Goal: Information Seeking & Learning: Learn about a topic

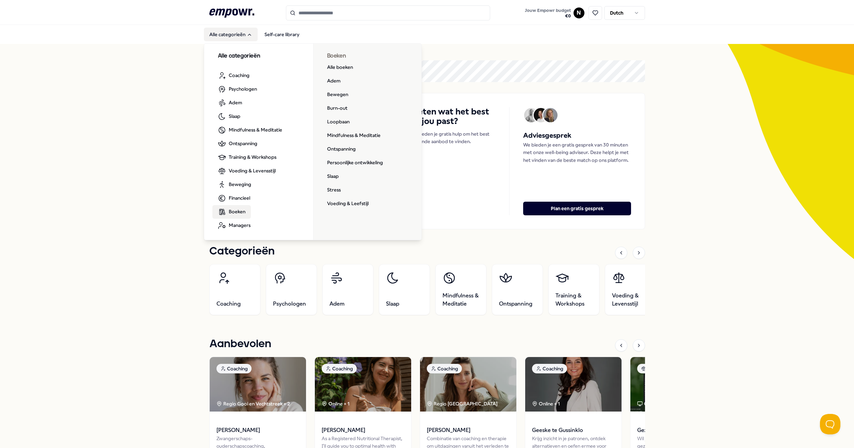
click at [235, 212] on span "Boeken" at bounding box center [237, 211] width 17 height 7
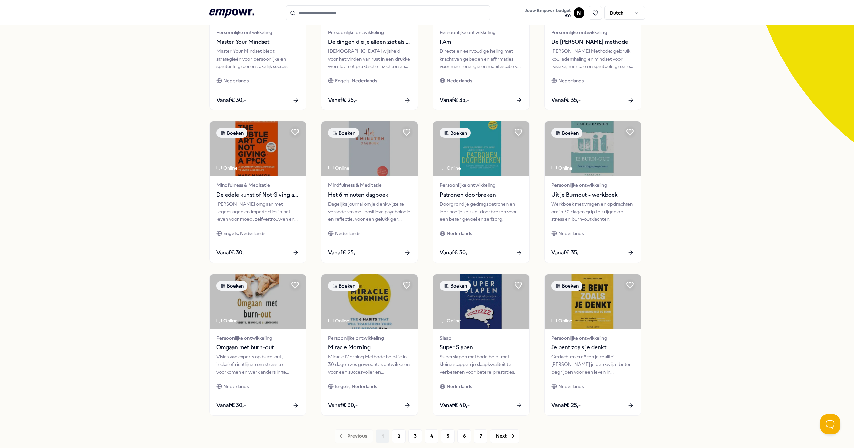
scroll to position [161, 0]
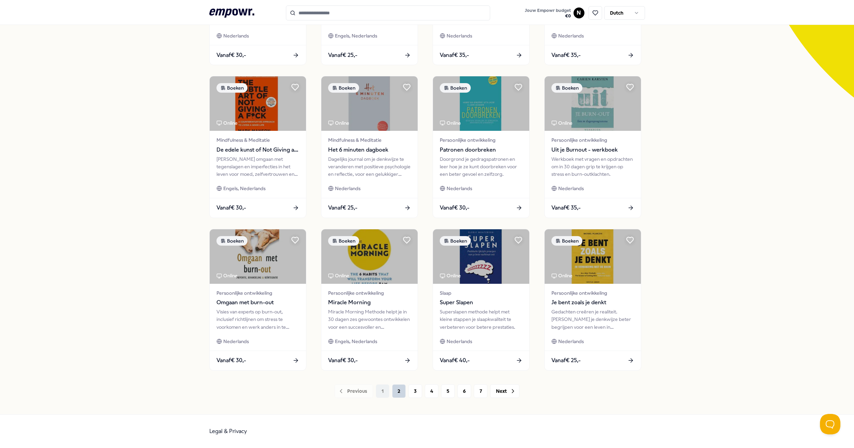
click at [397, 387] on button "2" at bounding box center [399, 391] width 14 height 14
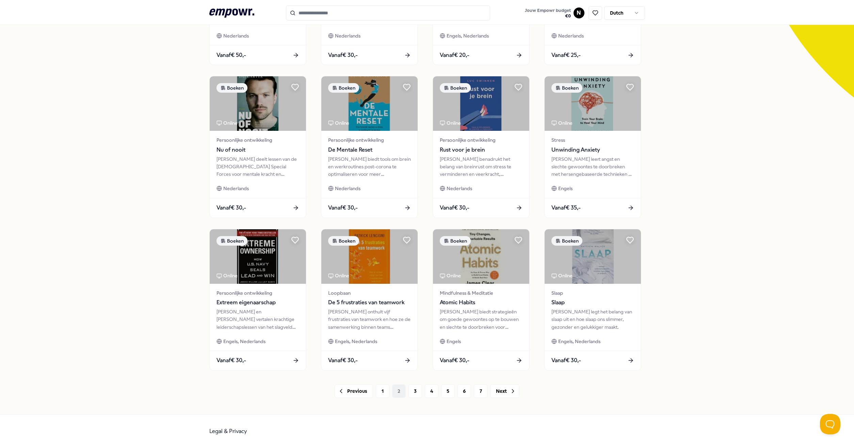
click at [225, 12] on icon ".empowr-logo_svg__cls-1{fill:#03032f}" at bounding box center [231, 13] width 45 height 13
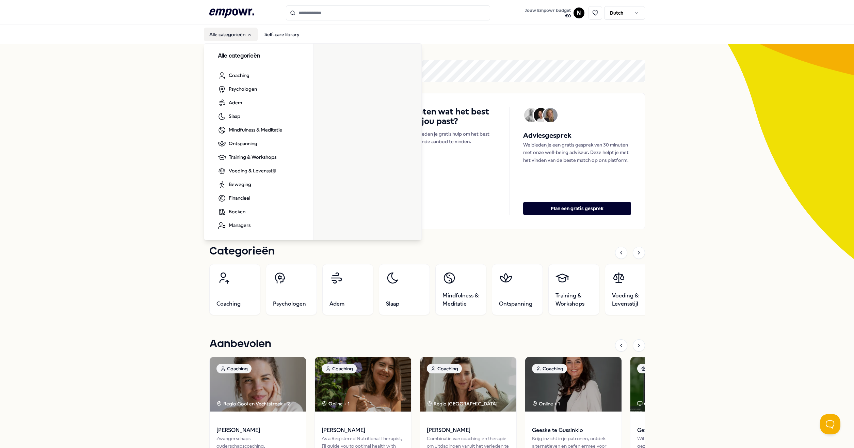
click at [220, 29] on button "Alle categorieën" at bounding box center [231, 35] width 54 height 14
click at [247, 32] on icon "Main" at bounding box center [249, 34] width 5 height 5
click at [248, 39] on button "Alle categorieën" at bounding box center [231, 35] width 54 height 14
click at [245, 29] on button "Alle categorieën" at bounding box center [231, 35] width 54 height 14
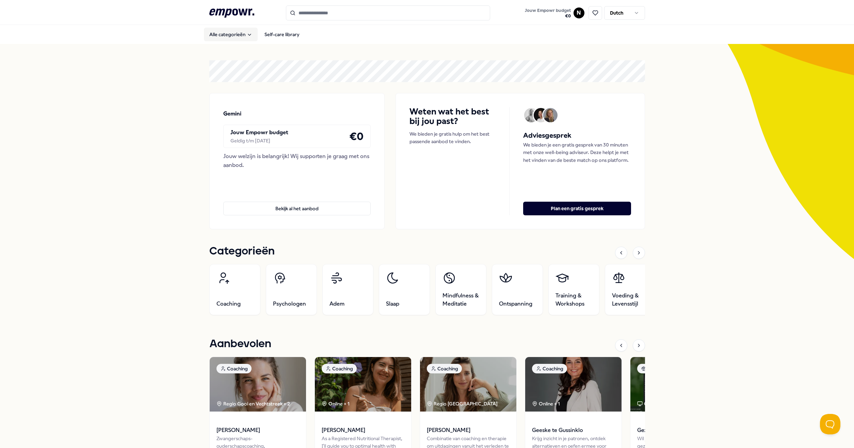
click at [245, 30] on button "Alle categorieën" at bounding box center [231, 35] width 54 height 14
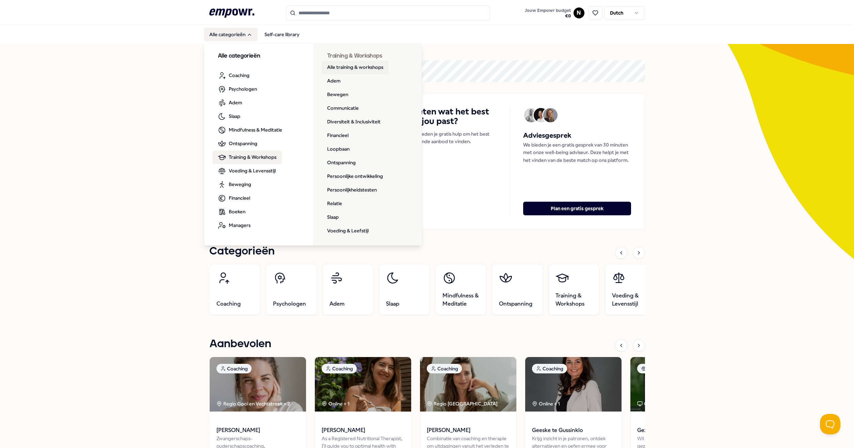
click at [357, 66] on link "Alle training & workshops" at bounding box center [355, 68] width 67 height 14
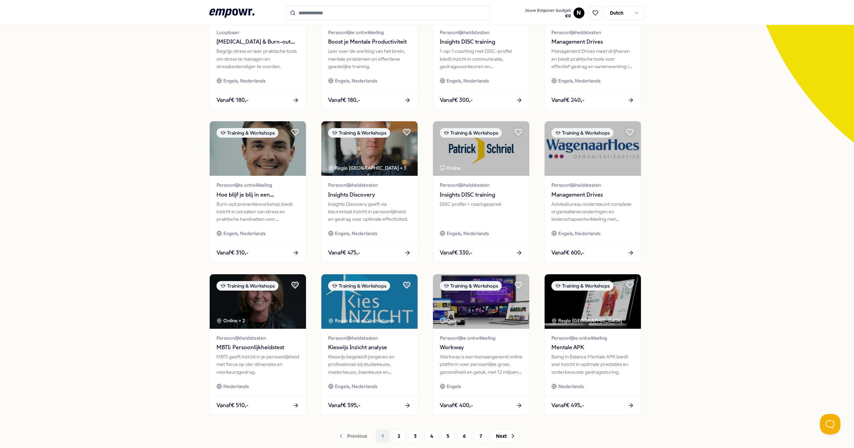
scroll to position [155, 0]
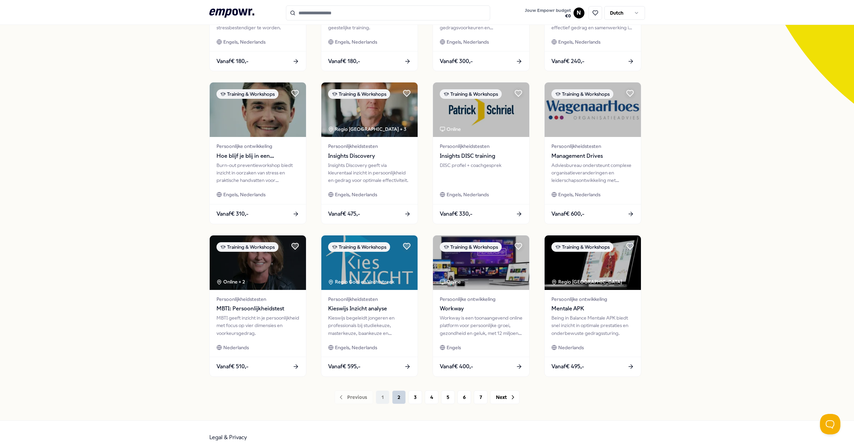
click at [401, 396] on button "2" at bounding box center [399, 397] width 14 height 14
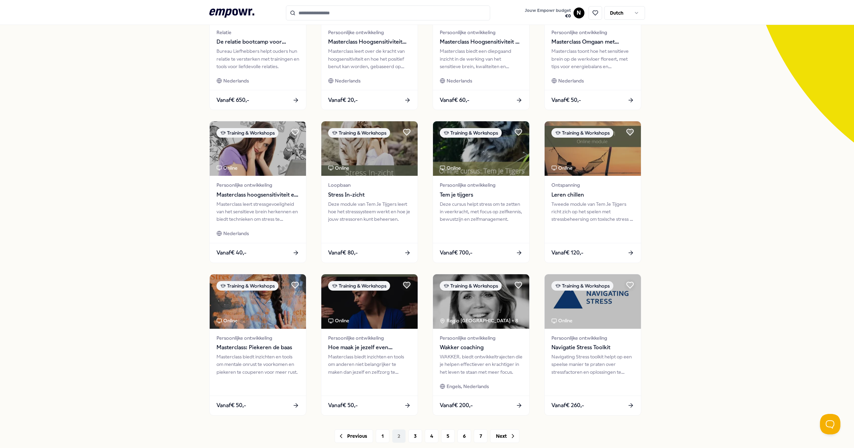
scroll to position [155, 0]
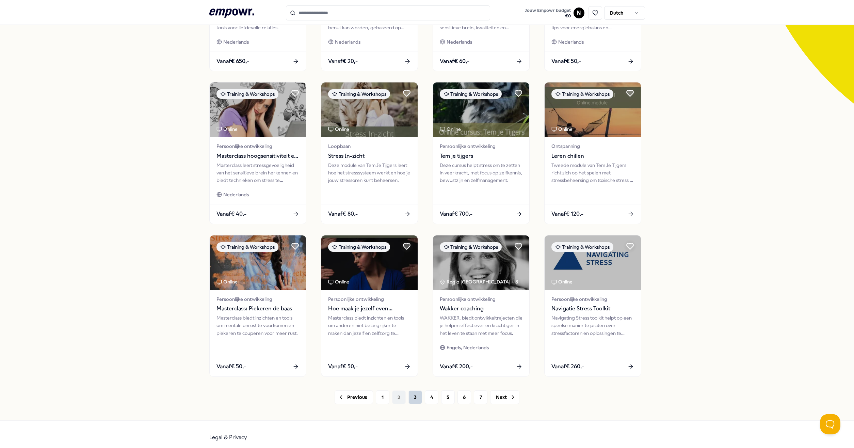
click at [415, 396] on button "3" at bounding box center [416, 397] width 14 height 14
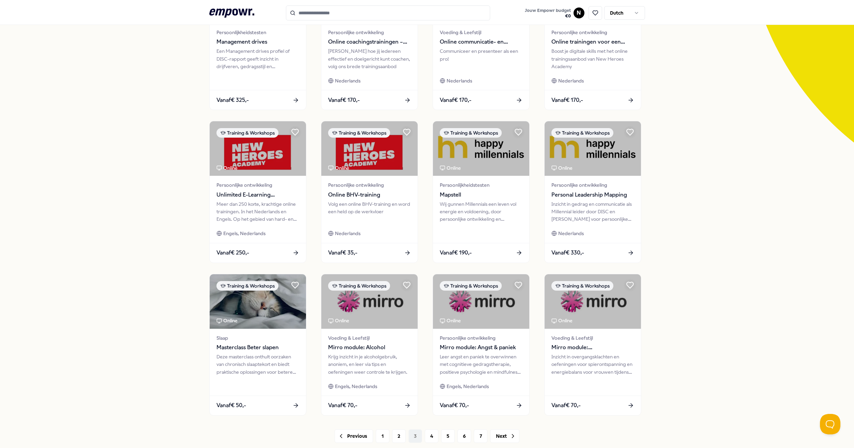
scroll to position [161, 0]
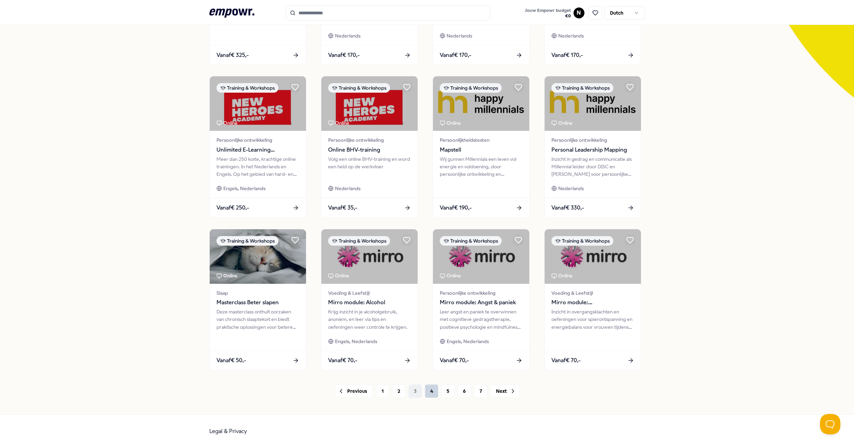
click at [425, 388] on button "4" at bounding box center [432, 391] width 14 height 14
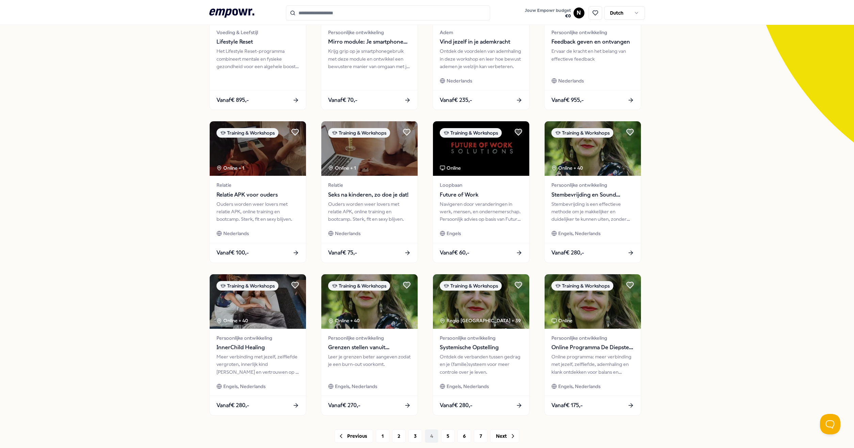
scroll to position [155, 0]
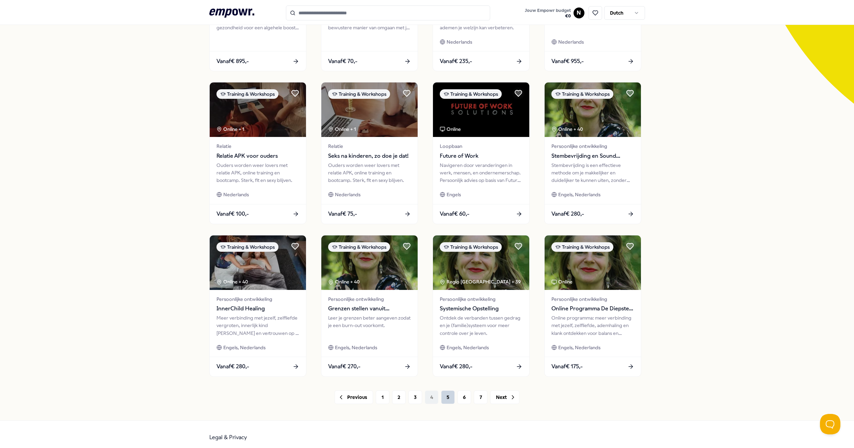
click at [443, 397] on button "5" at bounding box center [448, 397] width 14 height 14
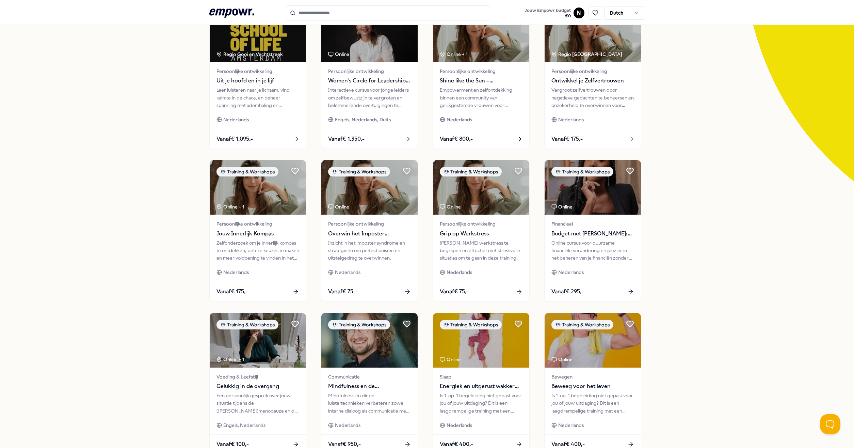
scroll to position [155, 0]
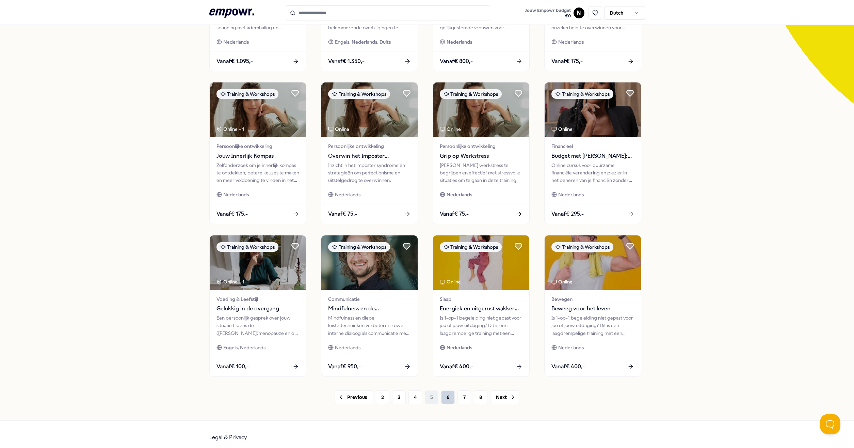
click at [447, 398] on button "6" at bounding box center [448, 397] width 14 height 14
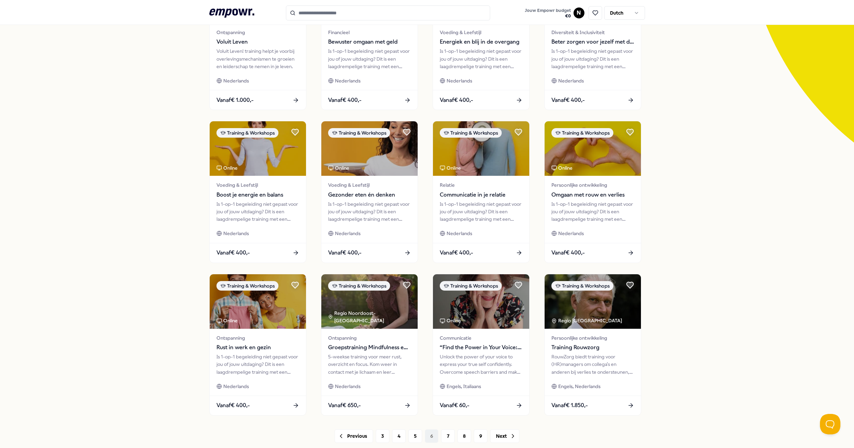
scroll to position [155, 0]
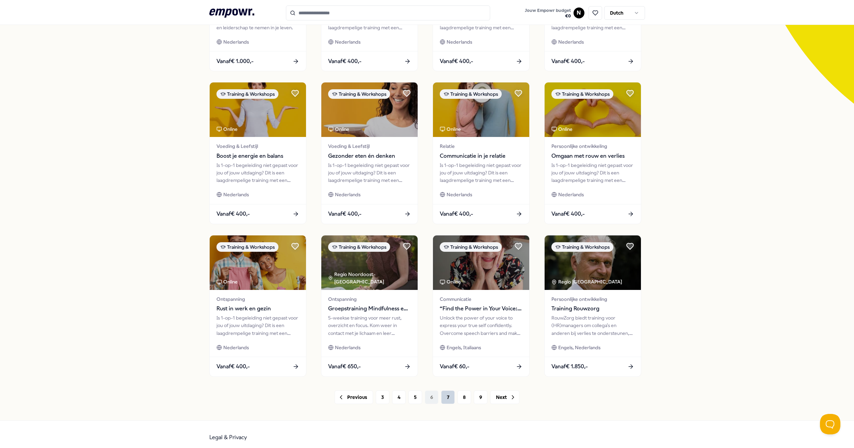
click at [442, 399] on button "7" at bounding box center [448, 397] width 14 height 14
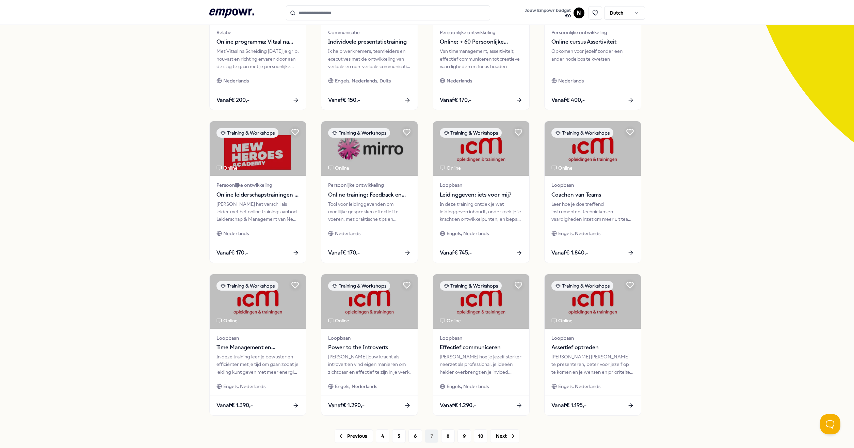
scroll to position [155, 0]
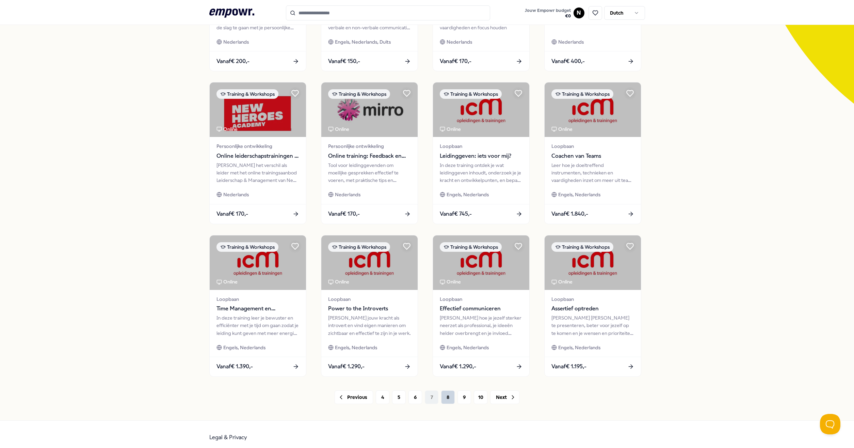
click at [442, 395] on button "8" at bounding box center [448, 397] width 14 height 14
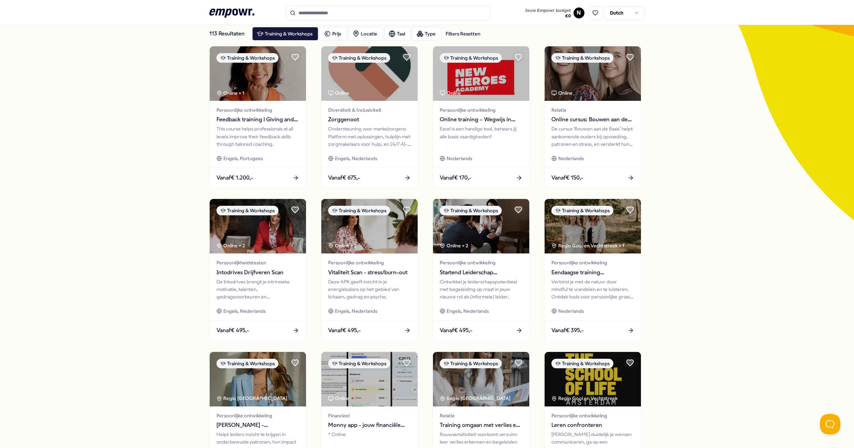
scroll to position [78, 0]
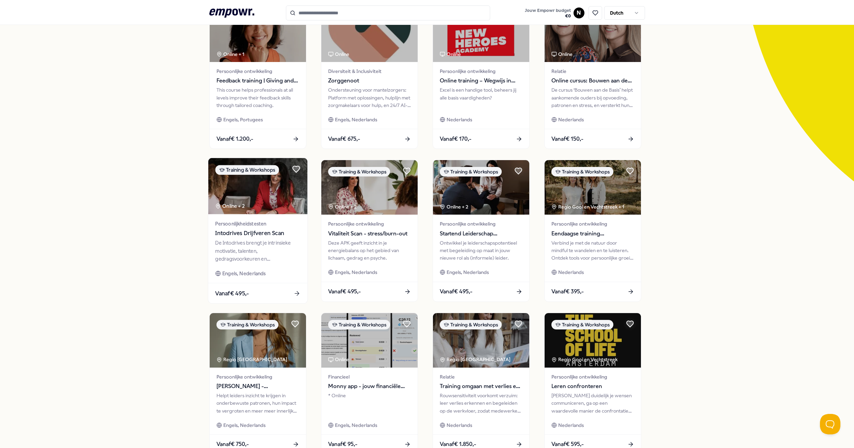
click at [253, 292] on div "Vanaf € 495,-" at bounding box center [257, 293] width 99 height 20
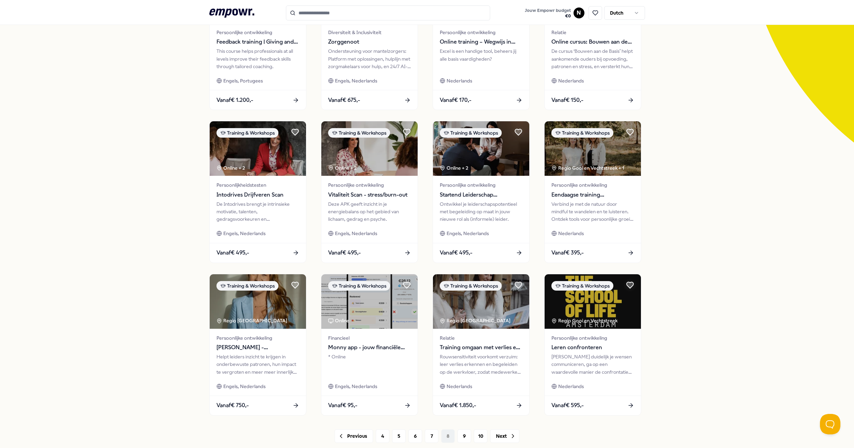
scroll to position [155, 0]
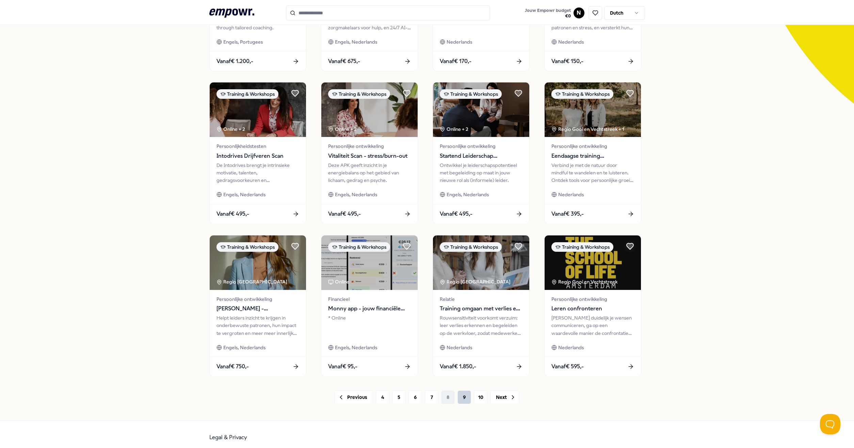
click at [458, 396] on button "9" at bounding box center [465, 397] width 14 height 14
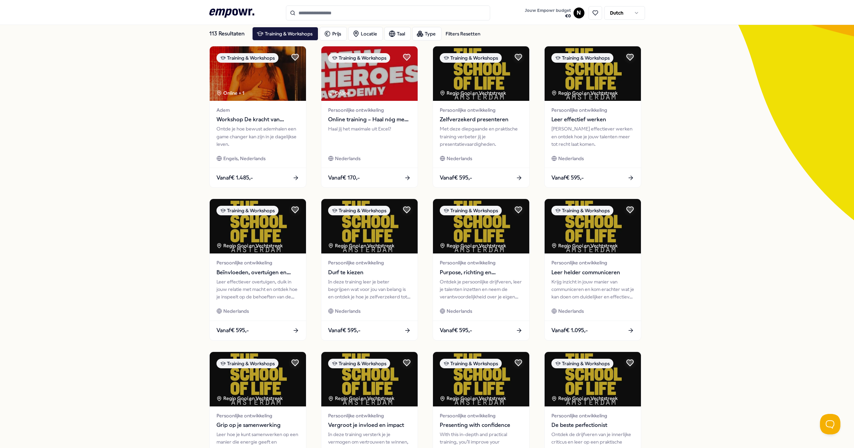
scroll to position [161, 0]
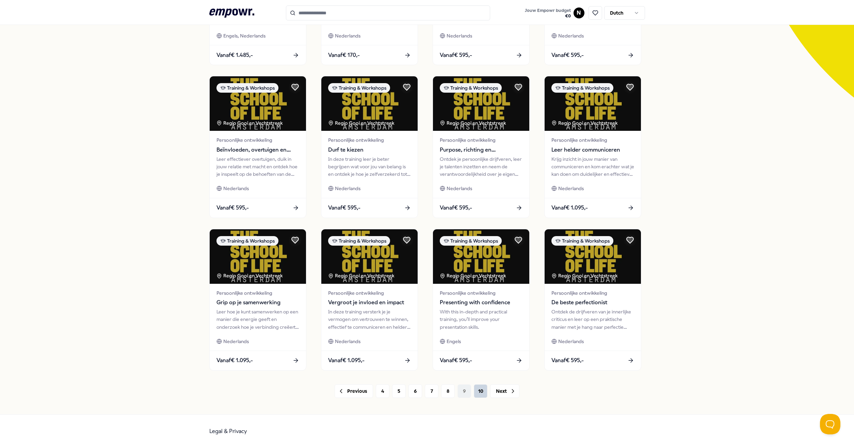
click at [477, 390] on button "10" at bounding box center [481, 391] width 14 height 14
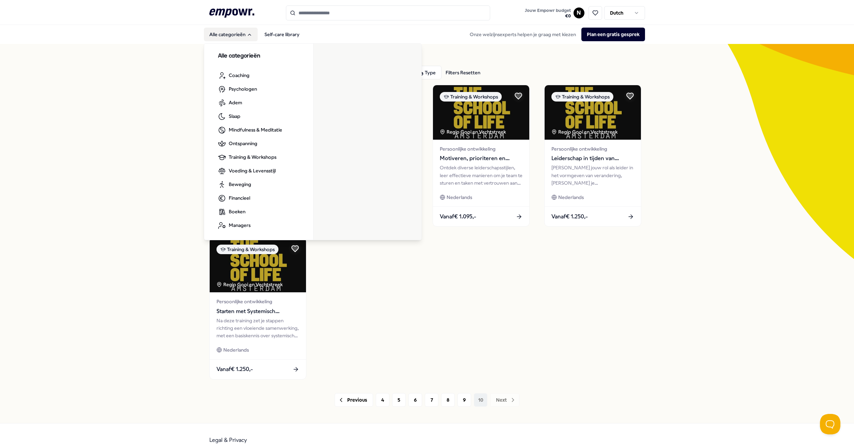
click at [230, 33] on button "Alle categorieën" at bounding box center [231, 35] width 54 height 14
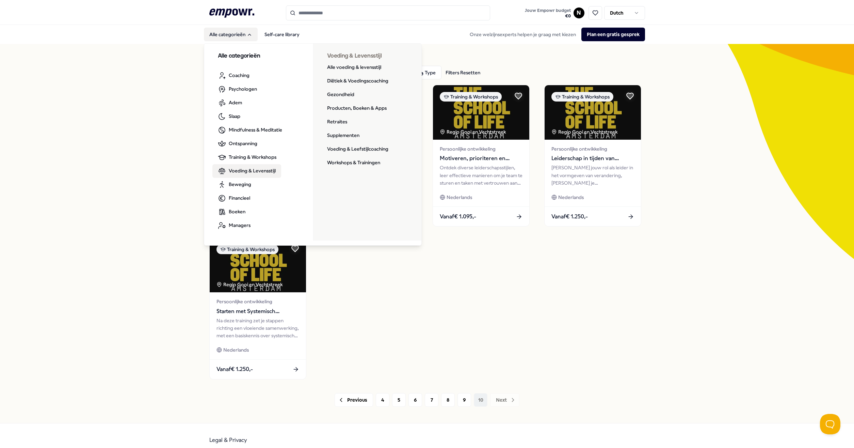
scroll to position [9, 0]
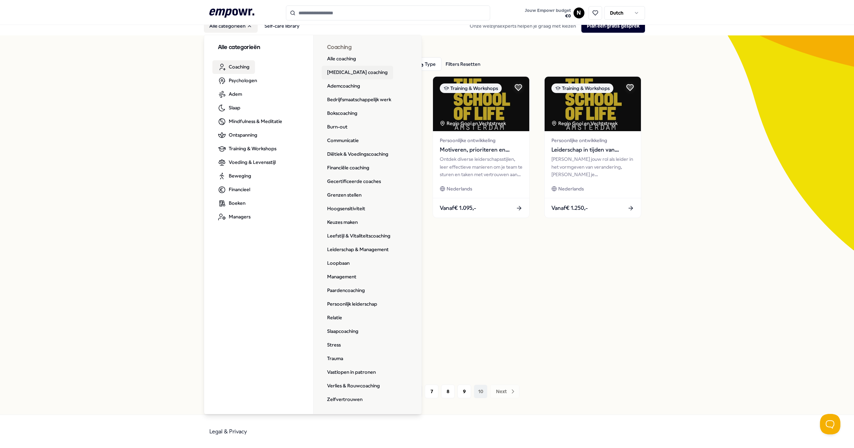
click at [348, 73] on link "ADHD coaching" at bounding box center [357, 73] width 71 height 14
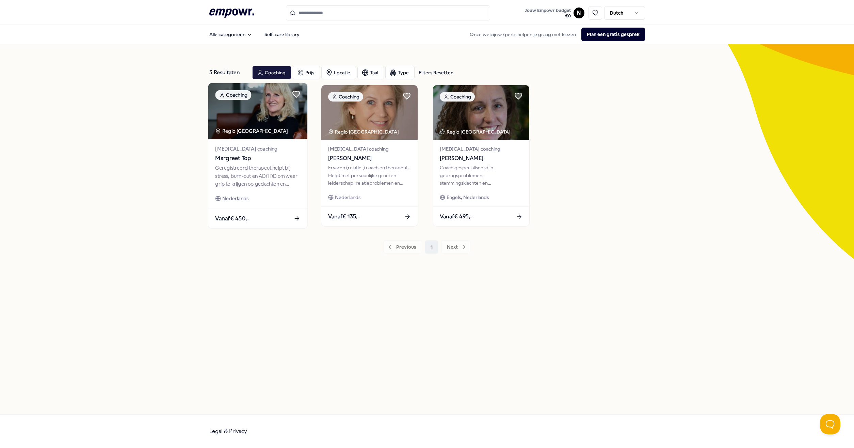
click at [259, 220] on div "Vanaf € 450,-" at bounding box center [257, 218] width 99 height 20
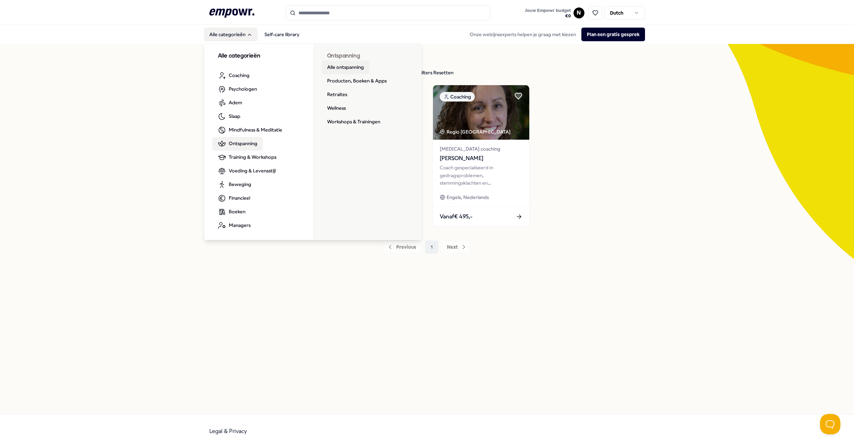
click at [342, 65] on link "Alle ontspanning" at bounding box center [346, 68] width 48 height 14
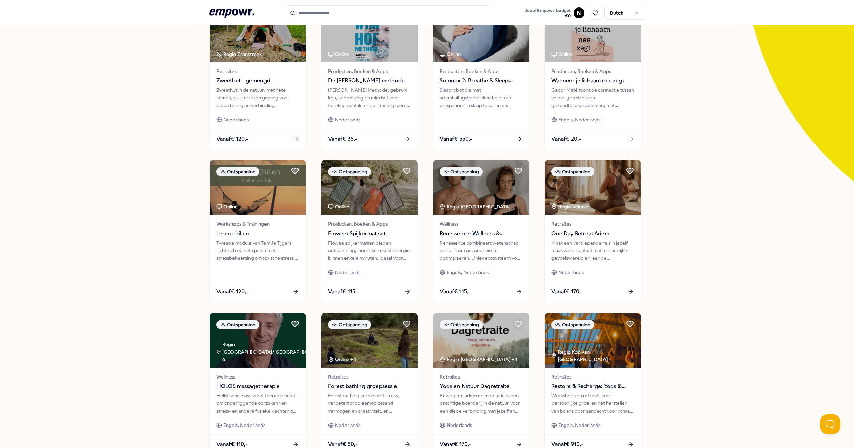
scroll to position [155, 0]
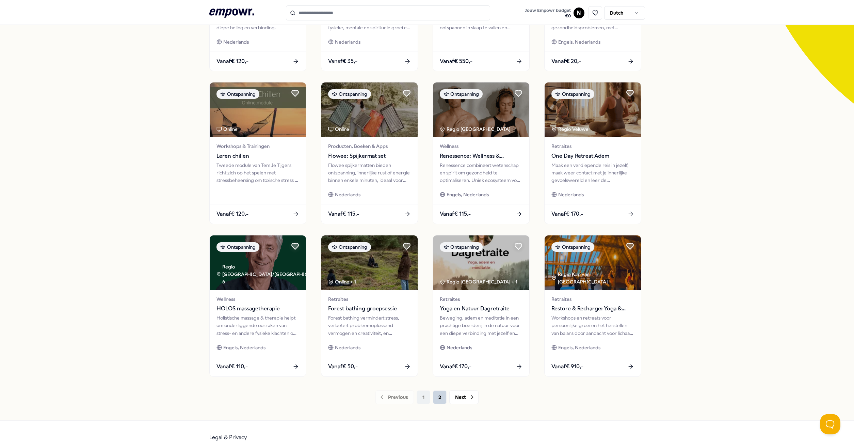
click at [434, 395] on button "2" at bounding box center [440, 397] width 14 height 14
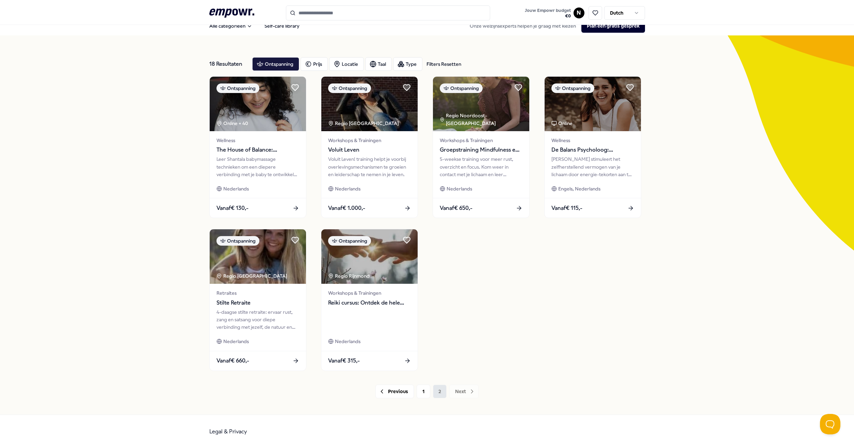
scroll to position [9, 0]
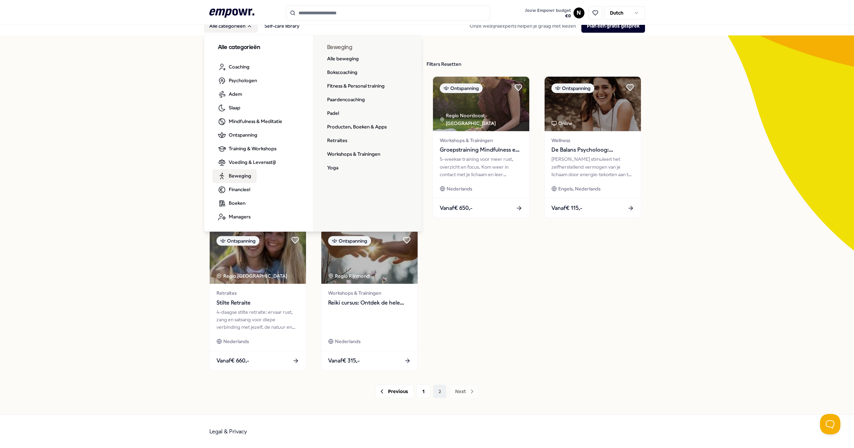
click at [241, 176] on span "Beweging" at bounding box center [240, 175] width 22 height 7
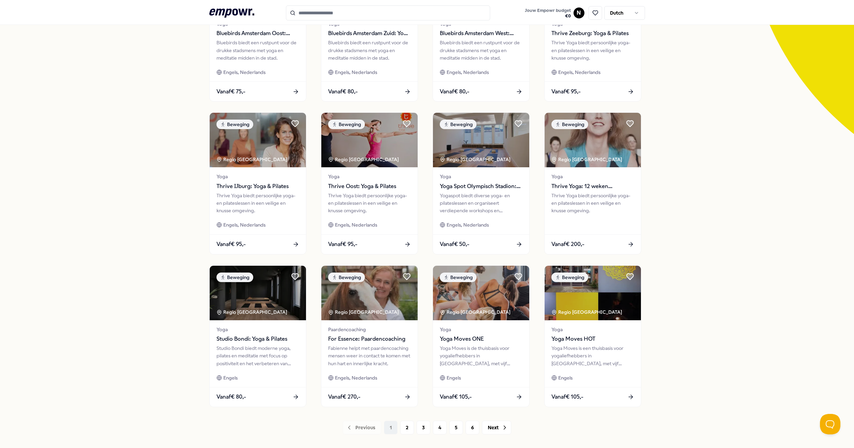
scroll to position [161, 0]
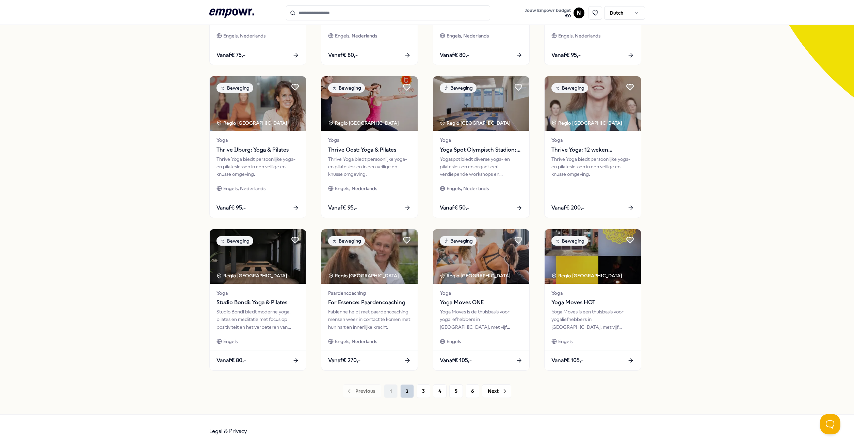
click at [400, 390] on button "2" at bounding box center [407, 391] width 14 height 14
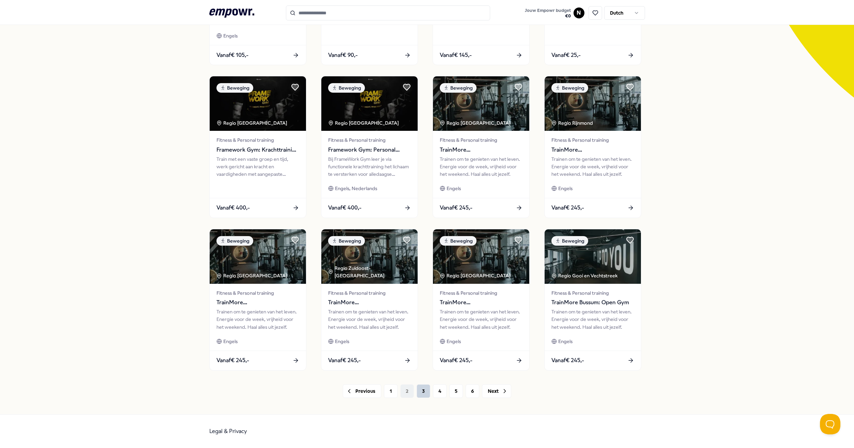
click at [420, 392] on button "3" at bounding box center [424, 391] width 14 height 14
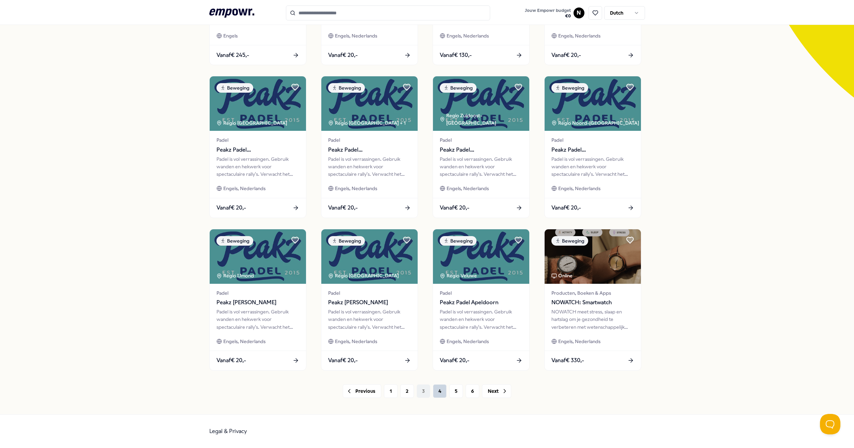
click at [437, 392] on button "4" at bounding box center [440, 391] width 14 height 14
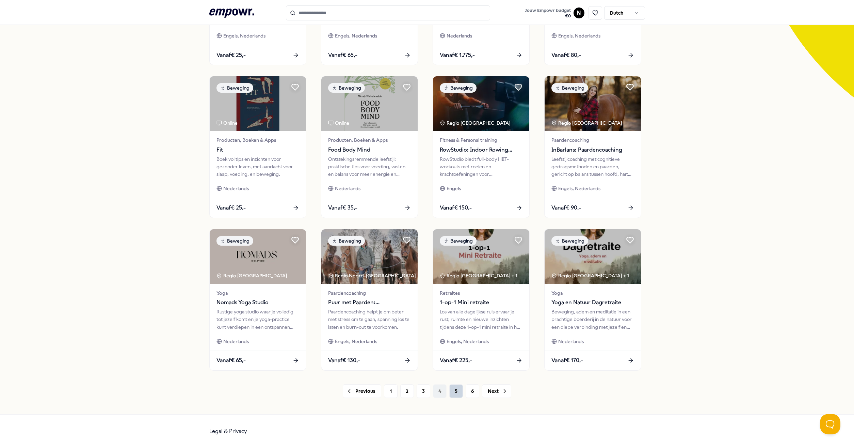
click at [454, 392] on button "5" at bounding box center [456, 391] width 14 height 14
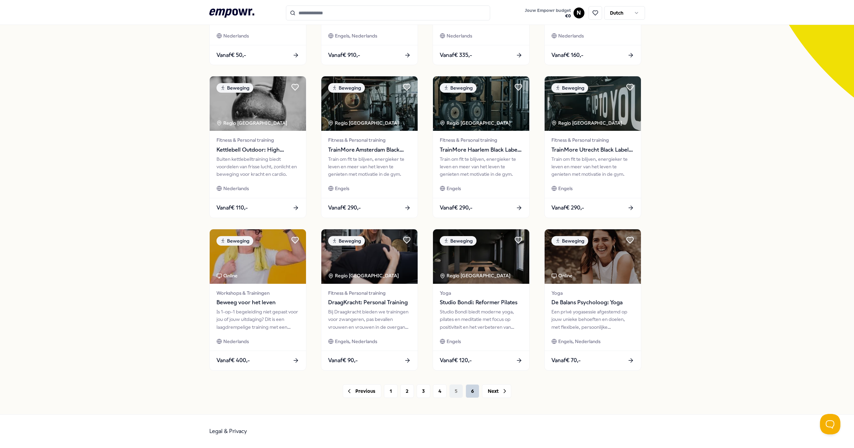
click at [466, 392] on button "6" at bounding box center [473, 391] width 14 height 14
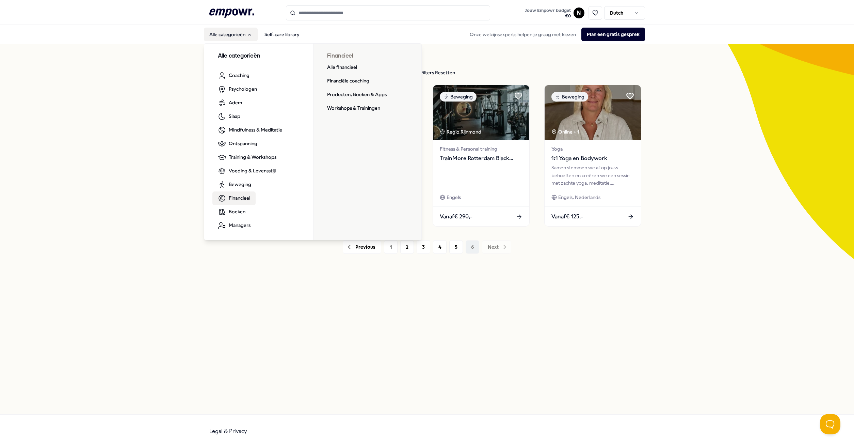
click at [240, 201] on span "Financieel" at bounding box center [239, 197] width 21 height 7
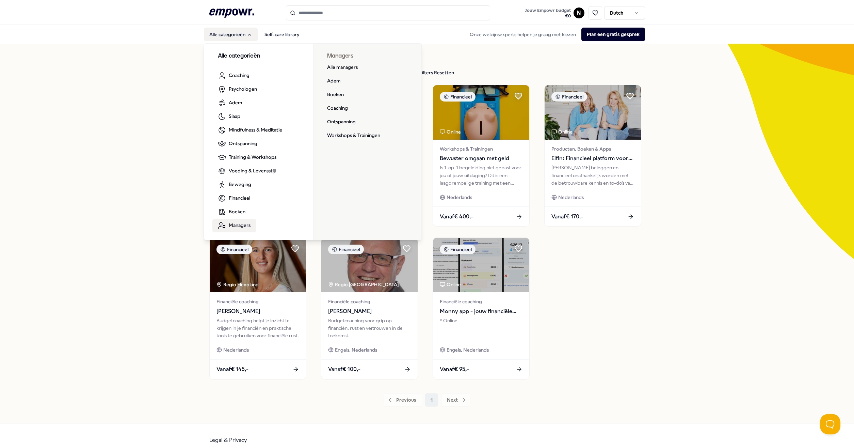
click at [242, 223] on span "Managers" at bounding box center [240, 224] width 22 height 7
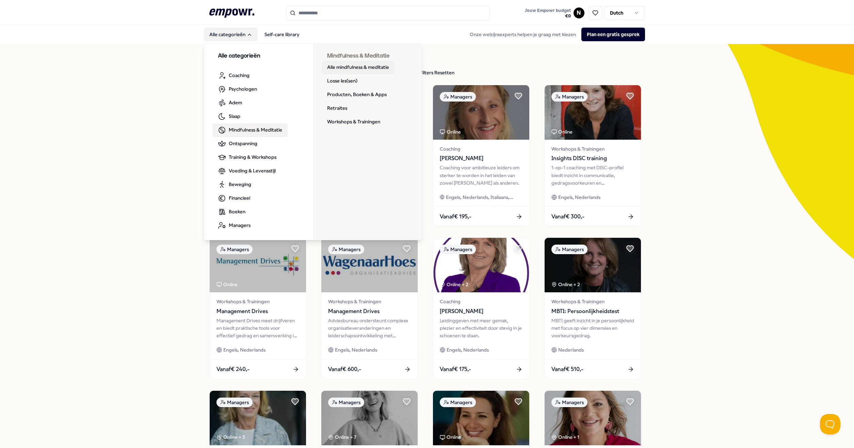
click at [338, 64] on link "Alle mindfulness & meditatie" at bounding box center [358, 68] width 73 height 14
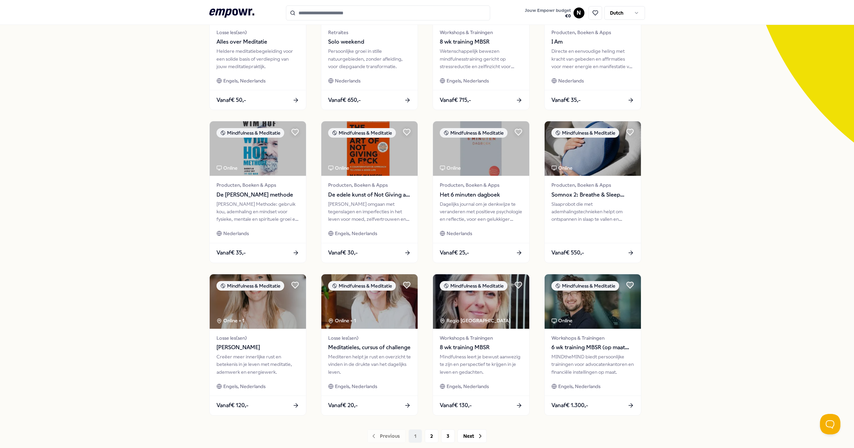
scroll to position [155, 0]
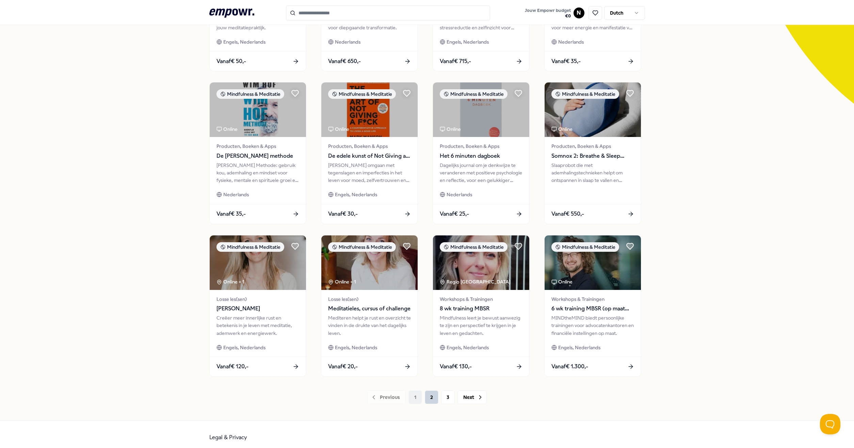
click at [425, 399] on button "2" at bounding box center [432, 397] width 14 height 14
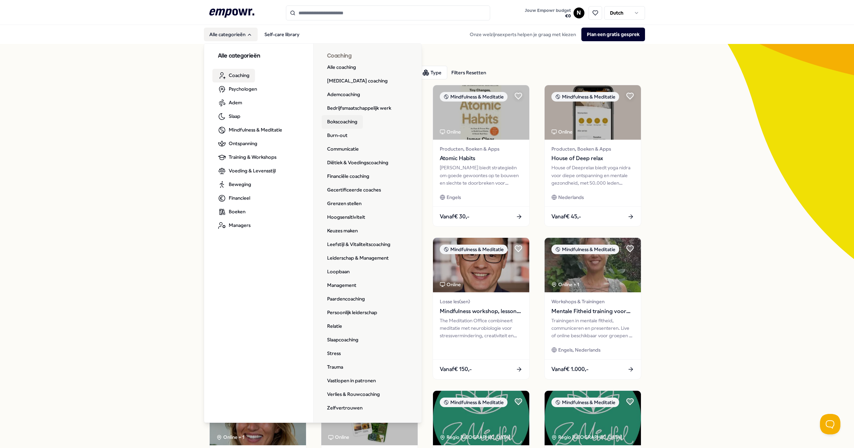
click at [350, 124] on link "Bokscoaching" at bounding box center [342, 122] width 41 height 14
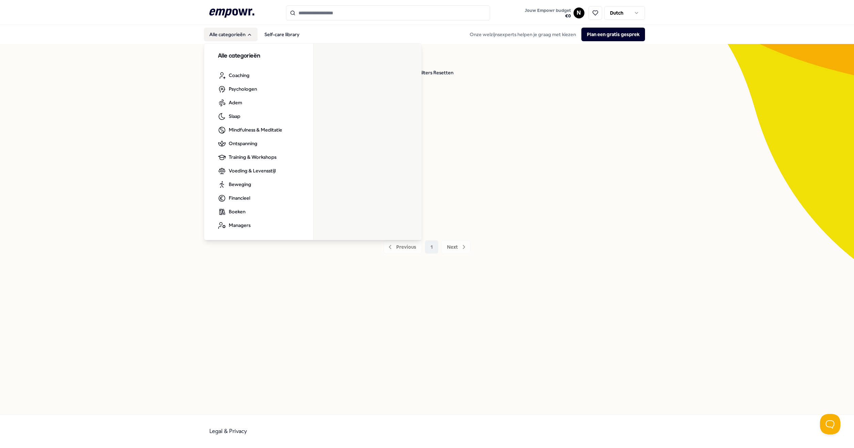
click at [221, 36] on button "Alle categorieën" at bounding box center [231, 35] width 54 height 14
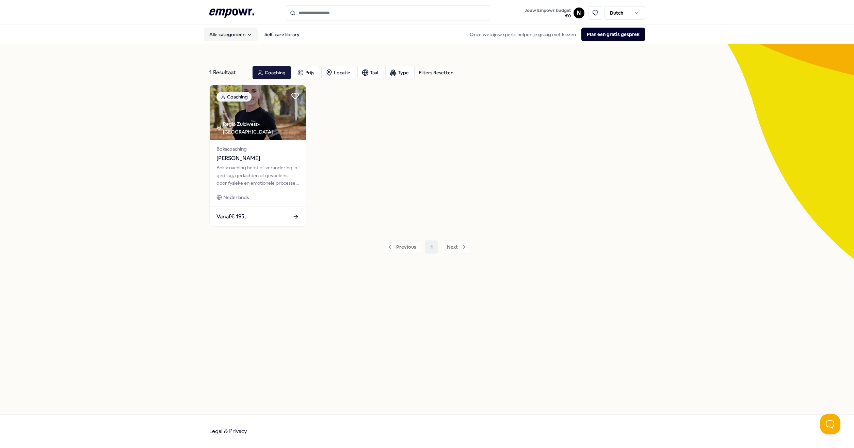
click at [238, 36] on button "Alle categorieën" at bounding box center [231, 35] width 54 height 14
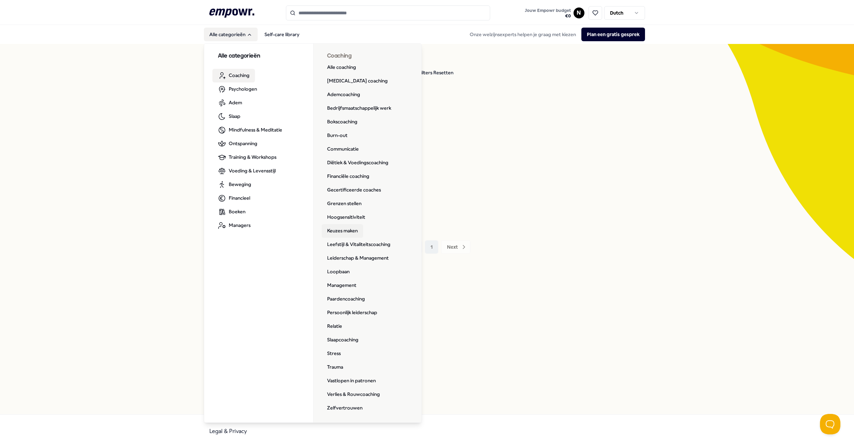
click at [350, 231] on link "Keuzes maken" at bounding box center [343, 231] width 42 height 14
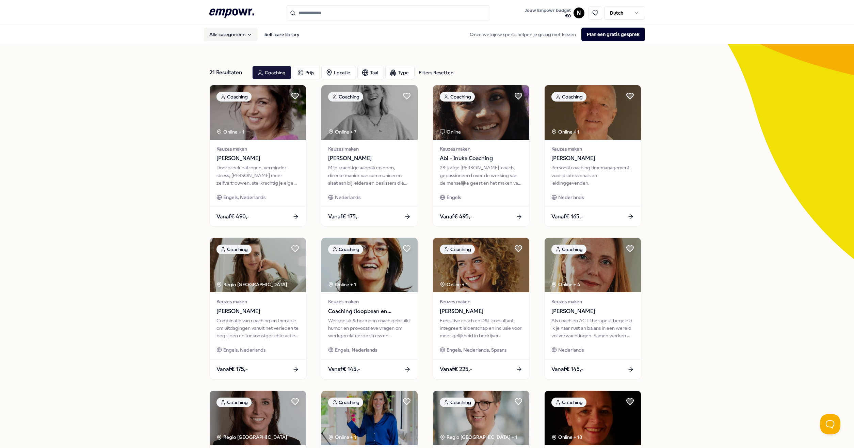
scroll to position [78, 0]
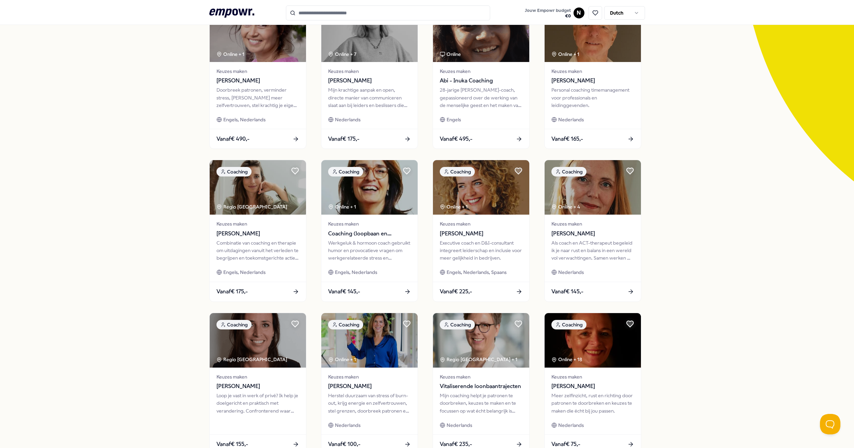
click at [122, 212] on div "21 Resultaten Filters Resetten Coaching Prijs Locatie Taal Type Filters Resette…" at bounding box center [427, 231] width 854 height 531
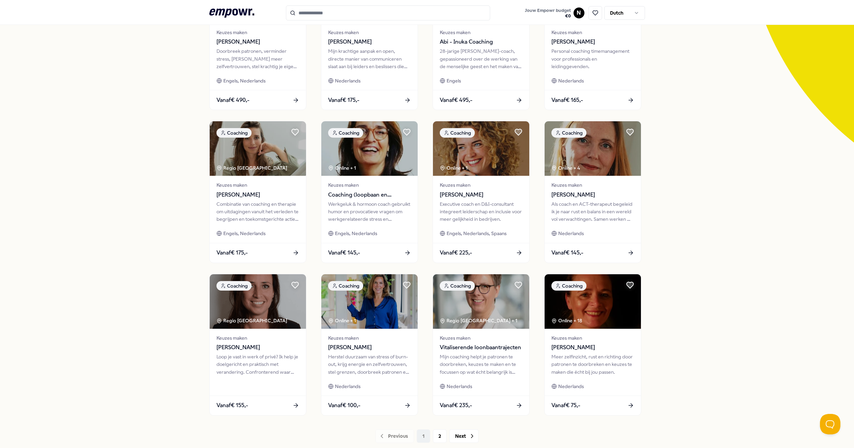
click at [427, 431] on div "Previous 1 2 Next" at bounding box center [427, 436] width 436 height 14
click at [435, 436] on button "2" at bounding box center [440, 436] width 14 height 14
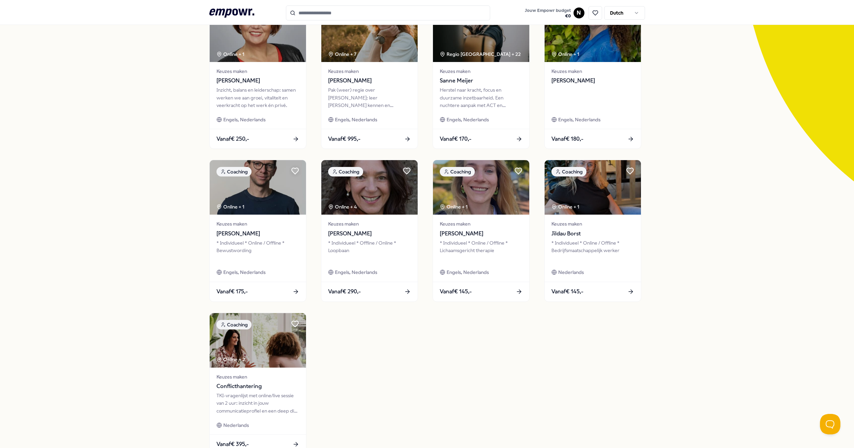
scroll to position [39, 0]
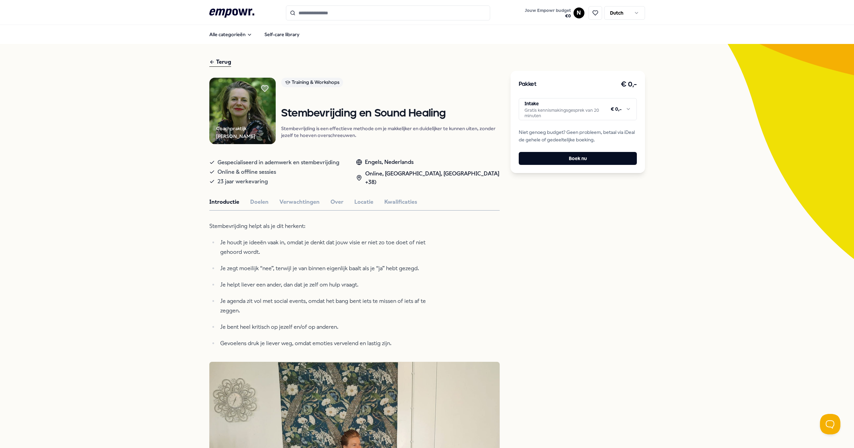
click at [256, 201] on button "Doelen" at bounding box center [259, 201] width 18 height 9
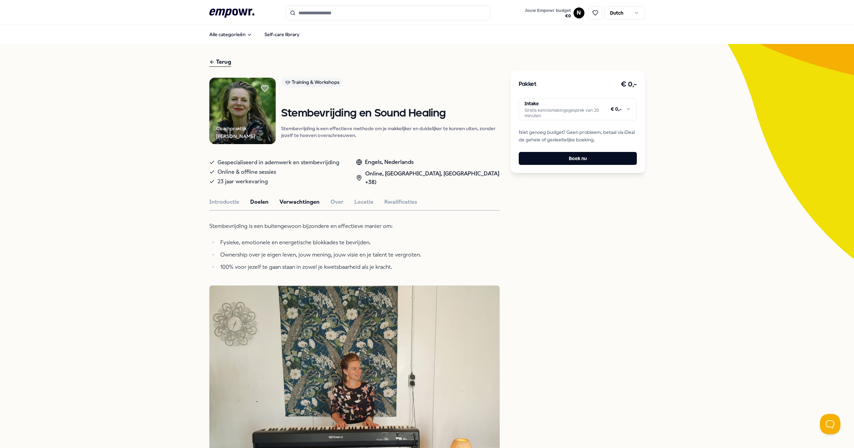
click at [280, 200] on button "Verwachtingen" at bounding box center [300, 201] width 40 height 9
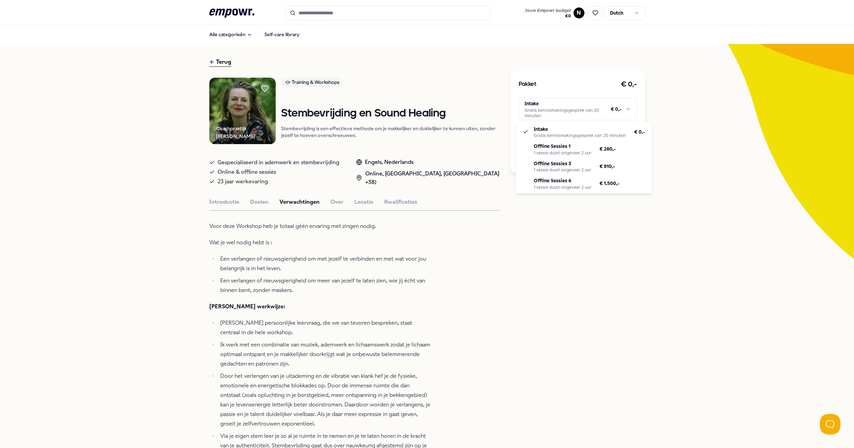
click at [580, 108] on html ".empowr-logo_svg__cls-1{fill:#03032f} Jouw Empowr budget € 0 N Dutch Alle categ…" at bounding box center [427, 224] width 854 height 448
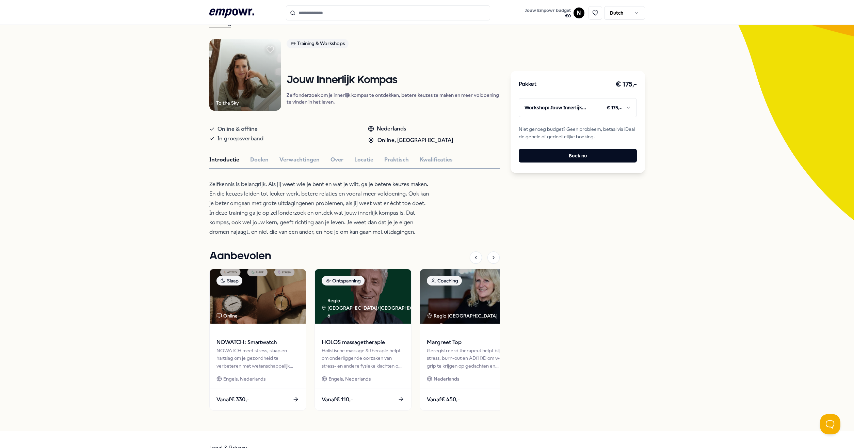
scroll to position [55, 0]
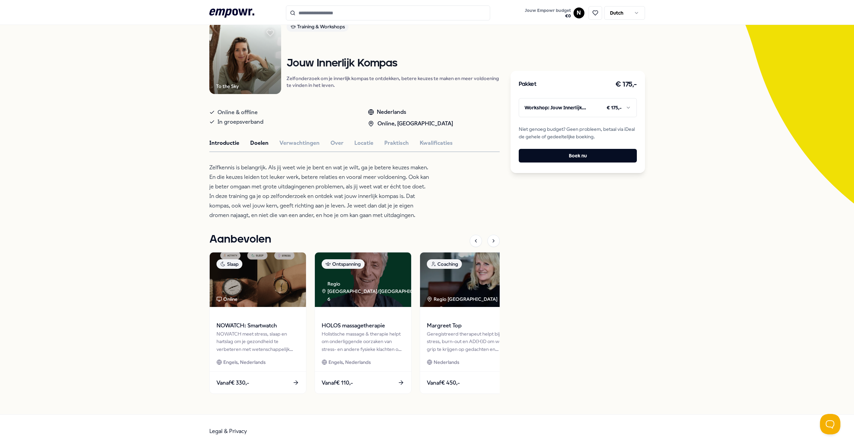
click at [251, 143] on button "Doelen" at bounding box center [259, 143] width 18 height 9
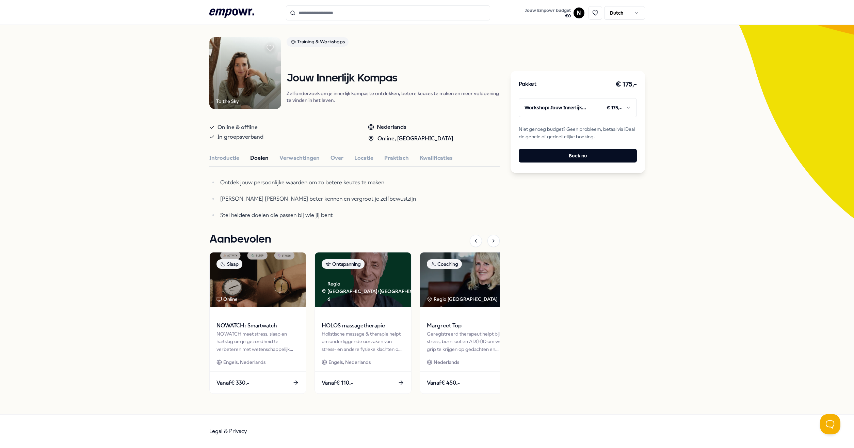
scroll to position [41, 0]
click at [289, 160] on button "Verwachtingen" at bounding box center [300, 158] width 40 height 9
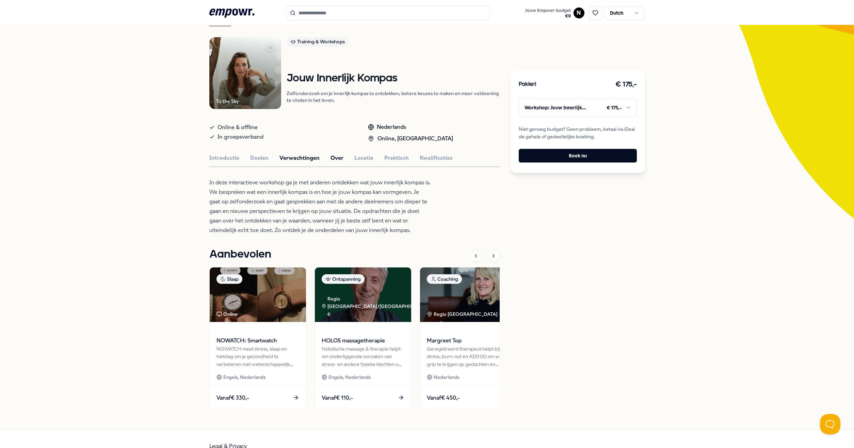
click at [331, 160] on button "Over" at bounding box center [337, 158] width 13 height 9
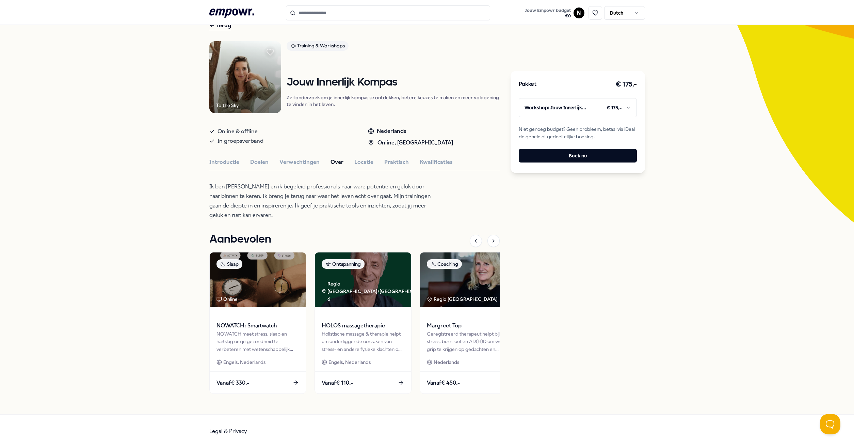
scroll to position [36, 0]
click at [358, 163] on button "Locatie" at bounding box center [363, 162] width 19 height 9
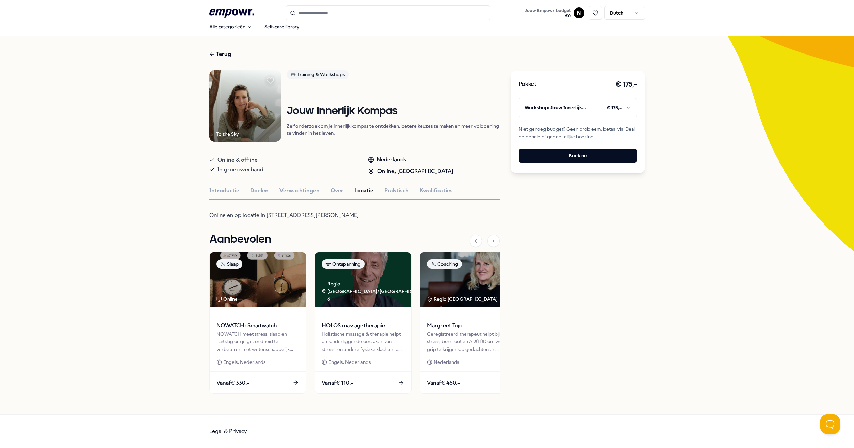
scroll to position [8, 0]
click at [390, 188] on button "Praktisch" at bounding box center [396, 190] width 25 height 9
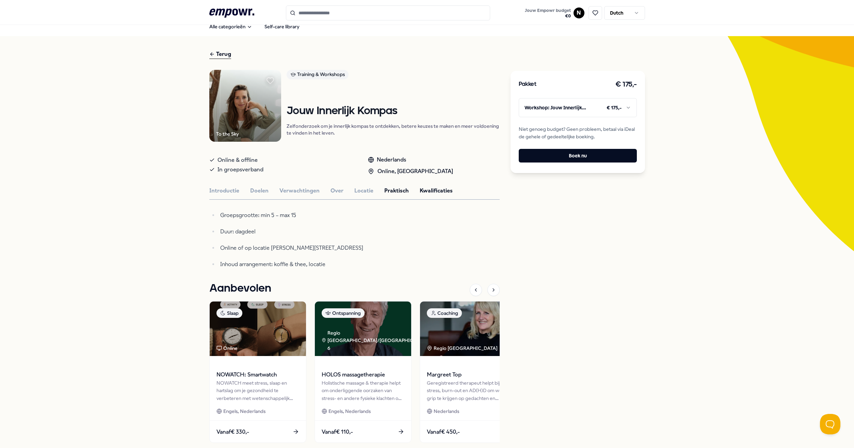
click at [427, 192] on button "Kwalificaties" at bounding box center [436, 190] width 33 height 9
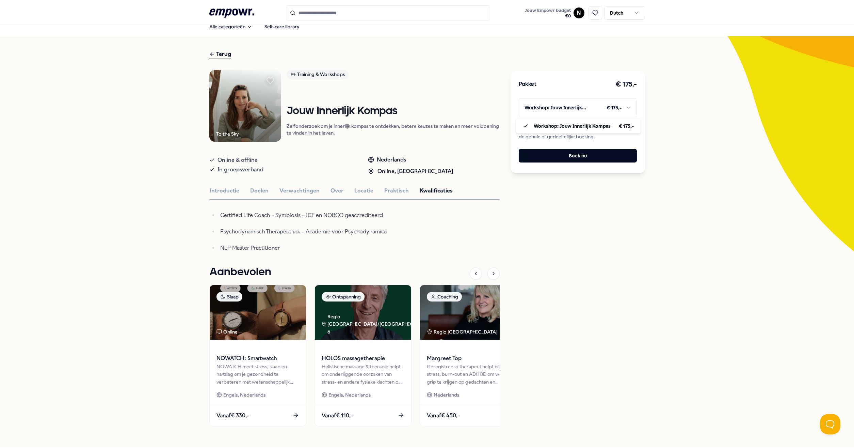
click at [558, 114] on html ".empowr-logo_svg__cls-1{fill:#03032f} Jouw Empowr budget € 0 N Dutch Alle categ…" at bounding box center [427, 224] width 854 height 448
click at [290, 243] on html ".empowr-logo_svg__cls-1{fill:#03032f} Jouw Empowr budget € 0 N Dutch Alle categ…" at bounding box center [427, 224] width 854 height 448
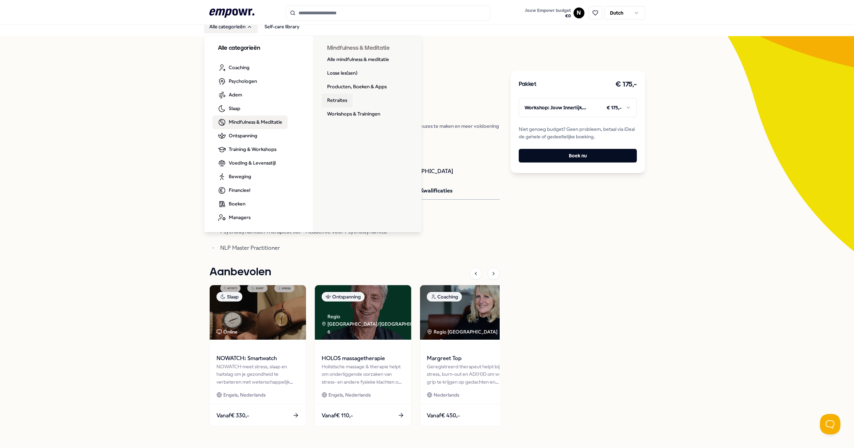
click at [331, 101] on link "Retraites" at bounding box center [337, 101] width 31 height 14
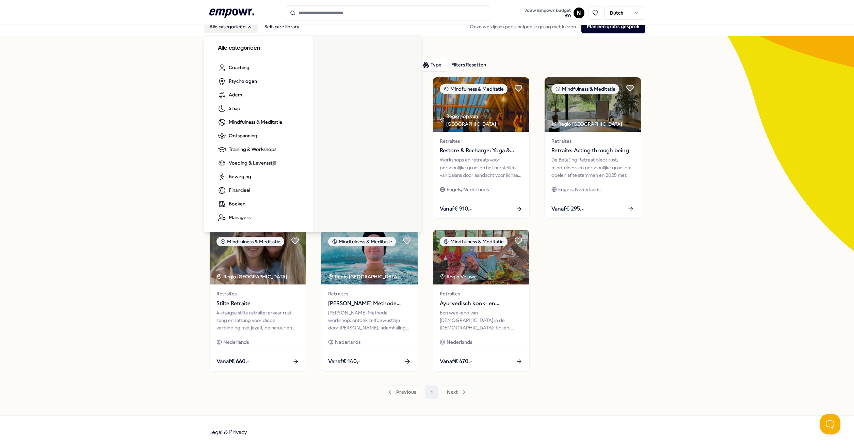
click at [242, 26] on button "Alle categorieën" at bounding box center [231, 27] width 54 height 14
click at [238, 27] on button "Alle categorieën" at bounding box center [231, 27] width 54 height 14
click at [247, 28] on icon "Main" at bounding box center [249, 26] width 5 height 5
click at [334, 111] on link "Workshops & Trainingen" at bounding box center [354, 114] width 64 height 14
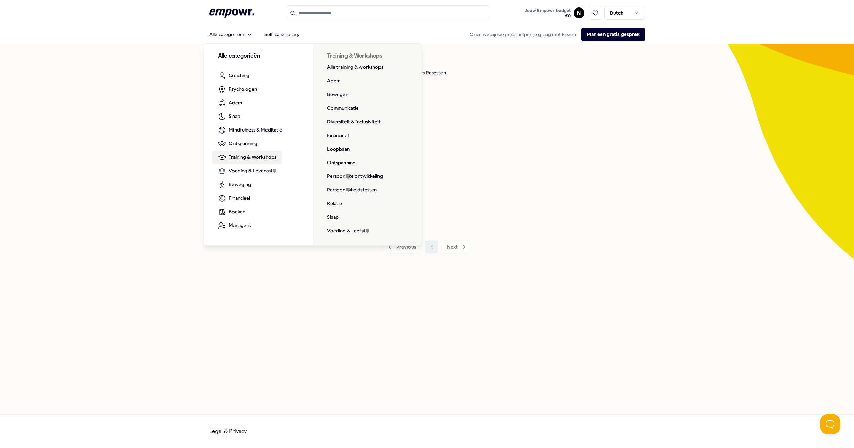
click at [115, 191] on div "2 Resultaten Filters Resetten Adem Prijs Locatie Taal Type Filters Resetten Ade…" at bounding box center [427, 229] width 854 height 370
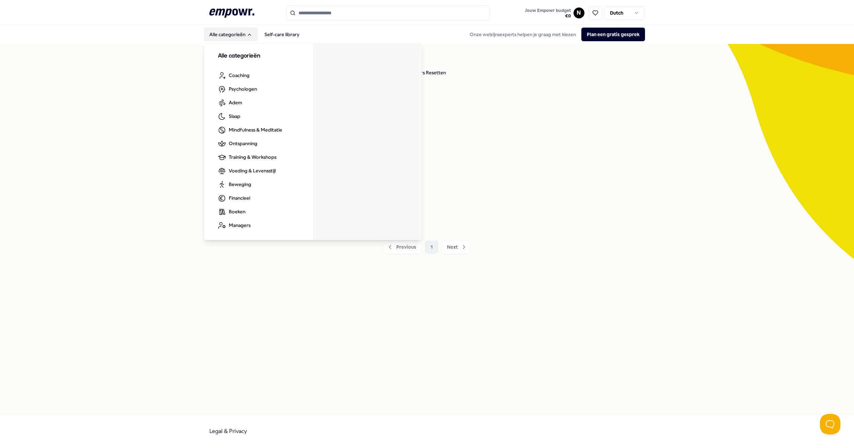
click at [234, 35] on button "Alle categorieën" at bounding box center [231, 35] width 54 height 14
click at [249, 39] on button "Alle categorieën" at bounding box center [231, 35] width 54 height 14
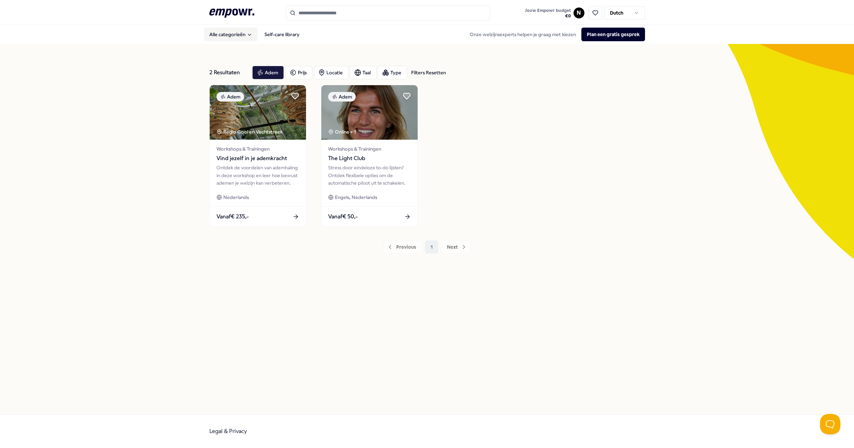
click at [249, 39] on button "Alle categorieën" at bounding box center [231, 35] width 54 height 14
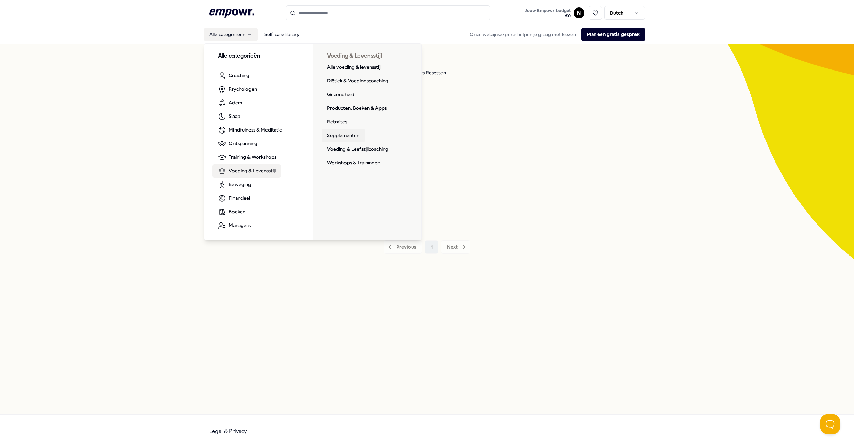
click at [341, 135] on link "Supplementen" at bounding box center [343, 136] width 43 height 14
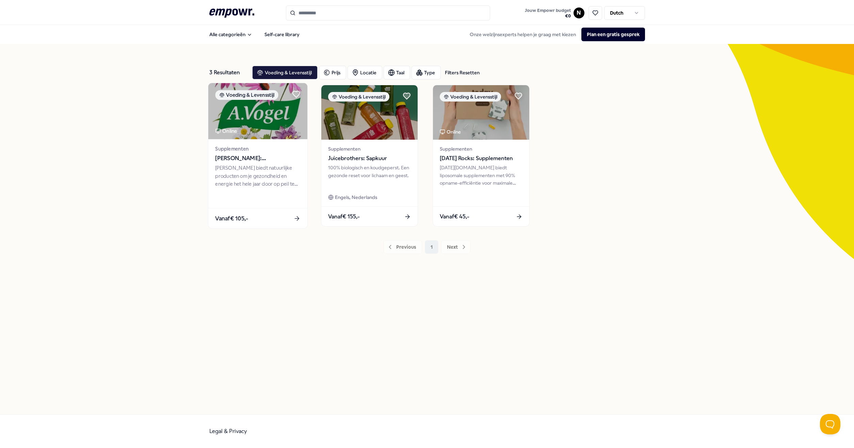
click at [257, 211] on div "Vanaf € 105,-" at bounding box center [257, 218] width 99 height 20
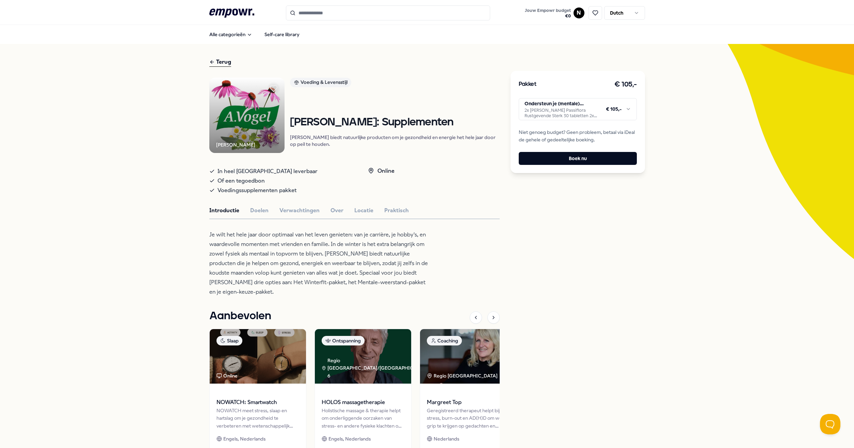
scroll to position [39, 0]
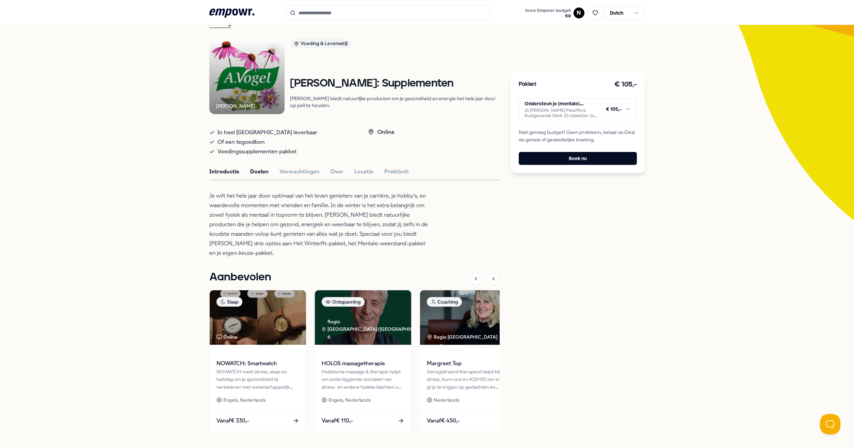
click at [254, 176] on button "Doelen" at bounding box center [259, 171] width 18 height 9
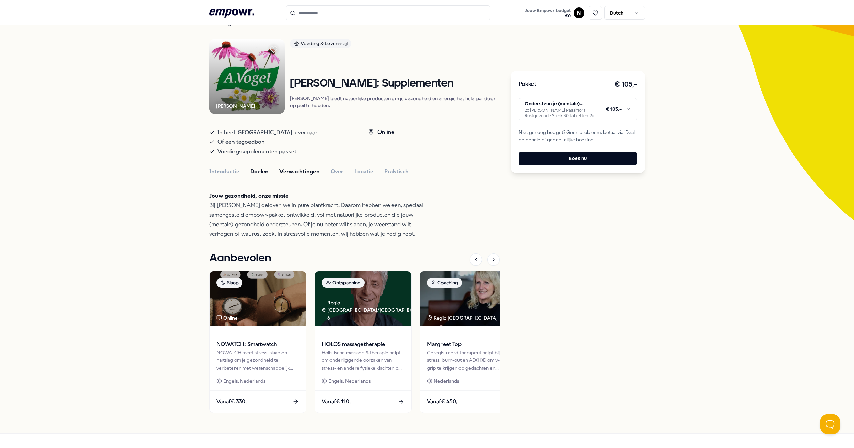
click at [300, 176] on button "Verwachtingen" at bounding box center [300, 171] width 40 height 9
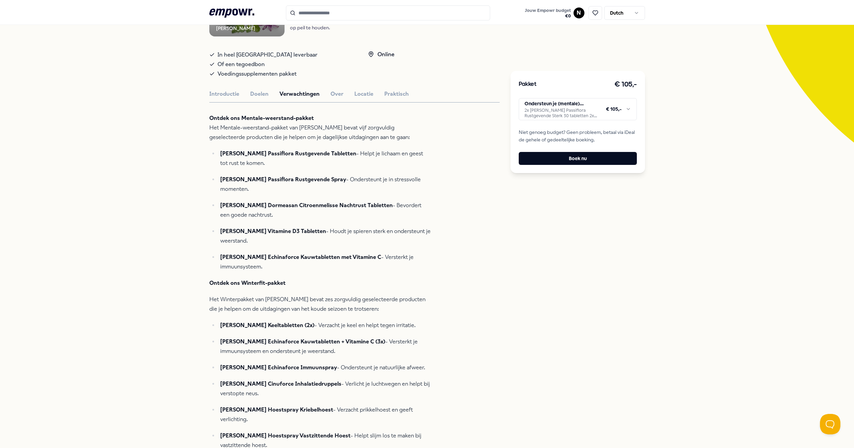
scroll to position [0, 0]
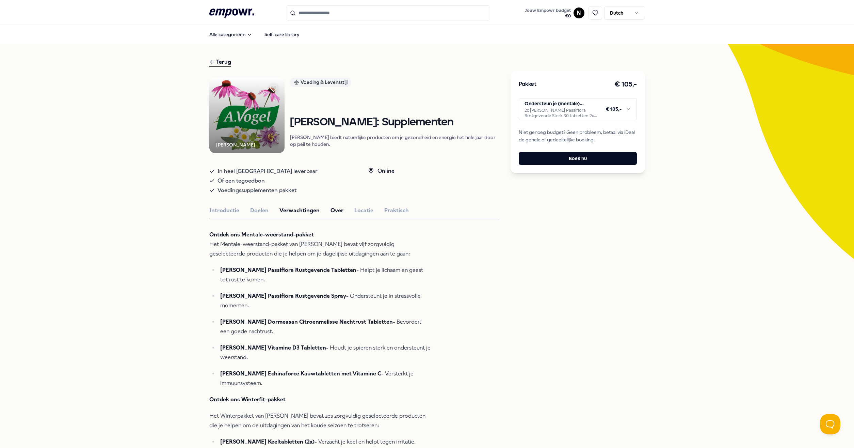
click at [332, 215] on button "Over" at bounding box center [337, 210] width 13 height 9
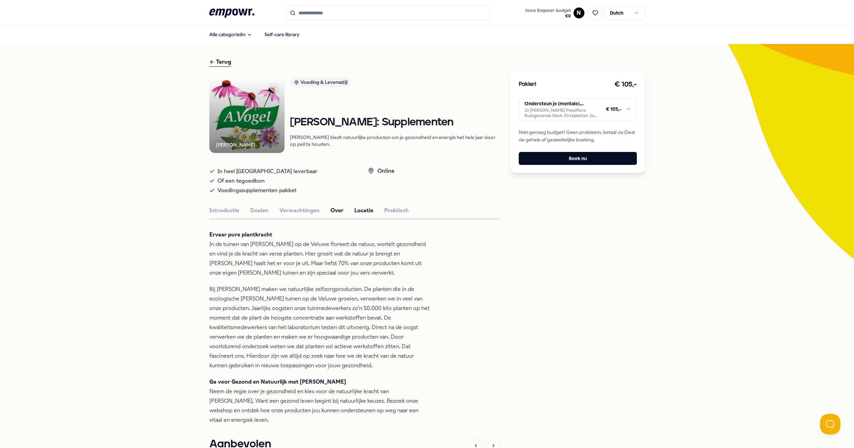
click at [366, 211] on button "Locatie" at bounding box center [363, 210] width 19 height 9
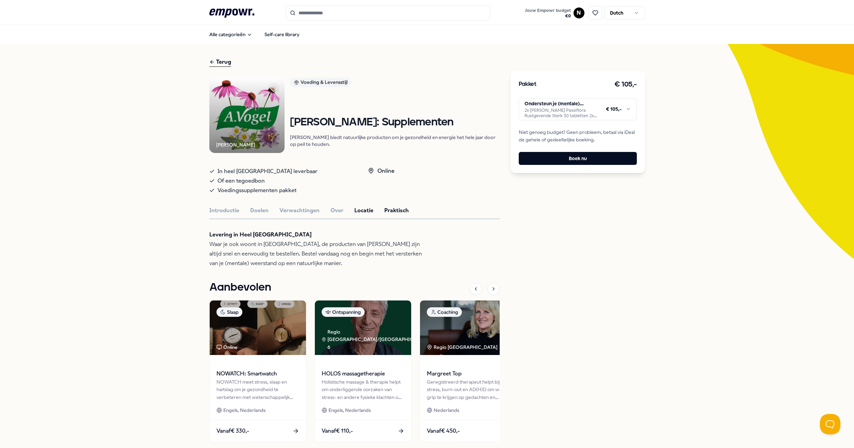
click at [393, 212] on button "Praktisch" at bounding box center [396, 210] width 25 height 9
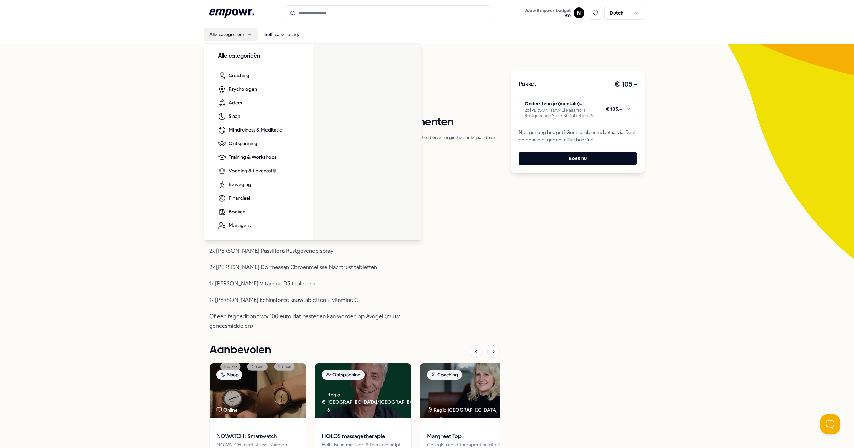
click at [237, 32] on button "Alle categorieën" at bounding box center [231, 35] width 54 height 14
click at [247, 34] on icon "Main" at bounding box center [249, 34] width 5 height 5
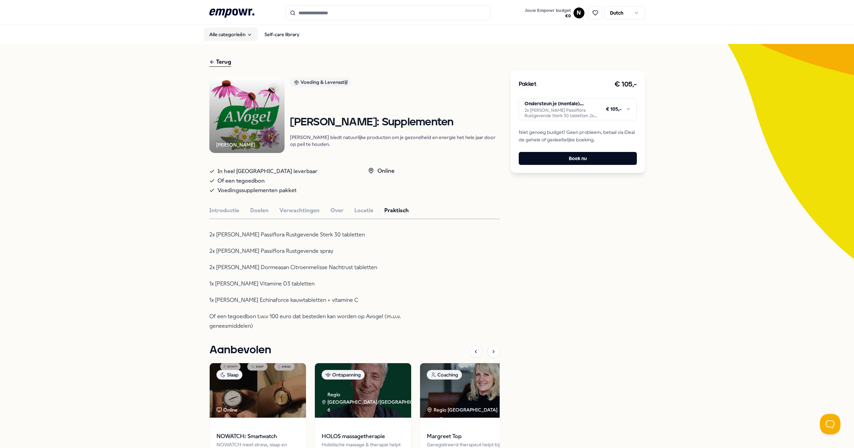
click at [247, 34] on icon "Main" at bounding box center [249, 34] width 5 height 5
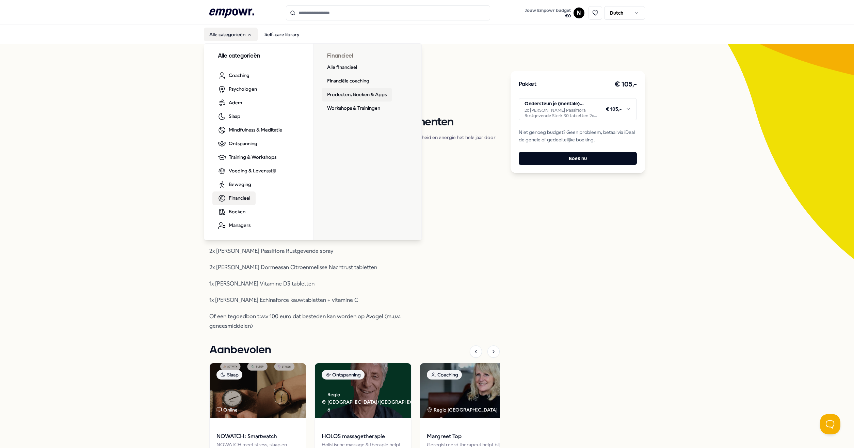
click at [366, 94] on link "Producten, Boeken & Apps" at bounding box center [357, 95] width 70 height 14
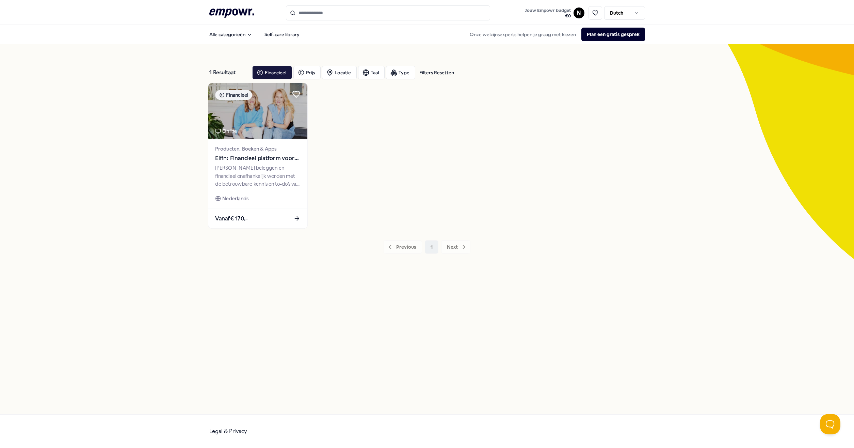
click at [276, 155] on span "Elfin: Financieel platform voor vrouwen" at bounding box center [257, 158] width 85 height 9
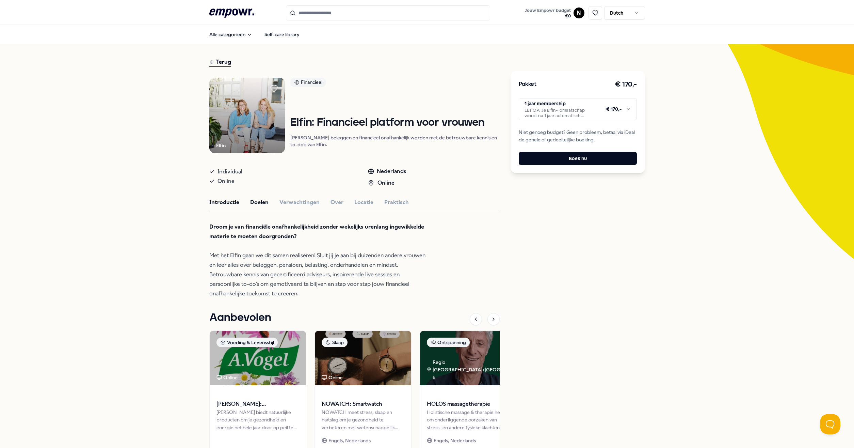
click at [256, 207] on button "Doelen" at bounding box center [259, 202] width 18 height 9
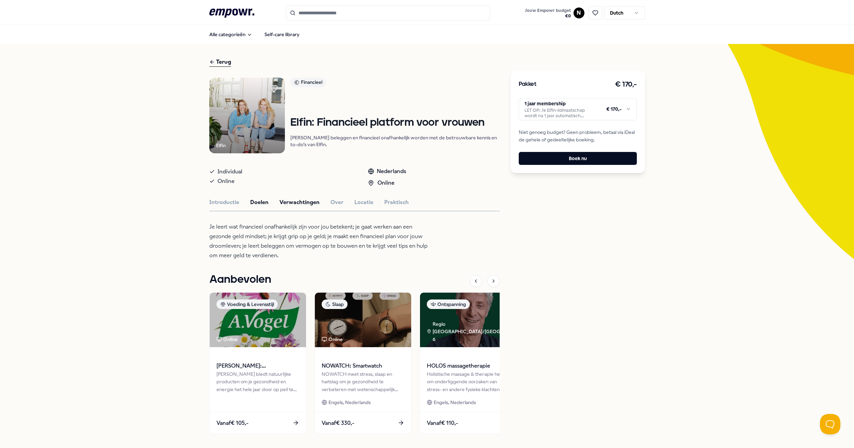
click at [286, 207] on button "Verwachtingen" at bounding box center [300, 202] width 40 height 9
click at [331, 206] on button "Over" at bounding box center [337, 202] width 13 height 9
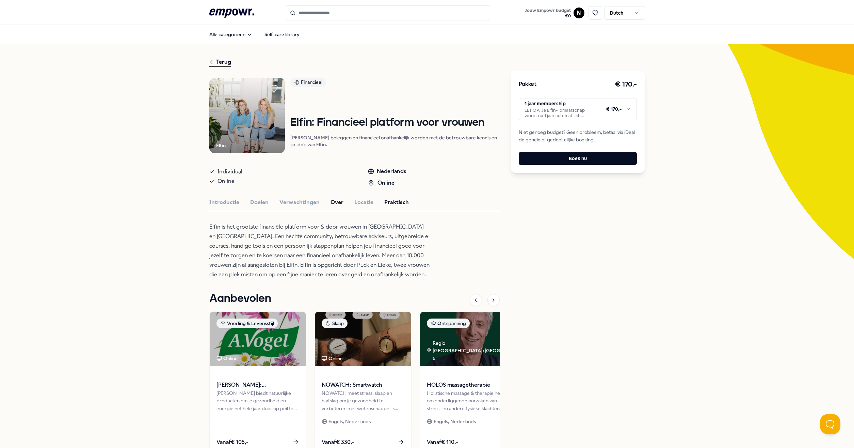
click at [389, 207] on button "Praktisch" at bounding box center [396, 202] width 25 height 9
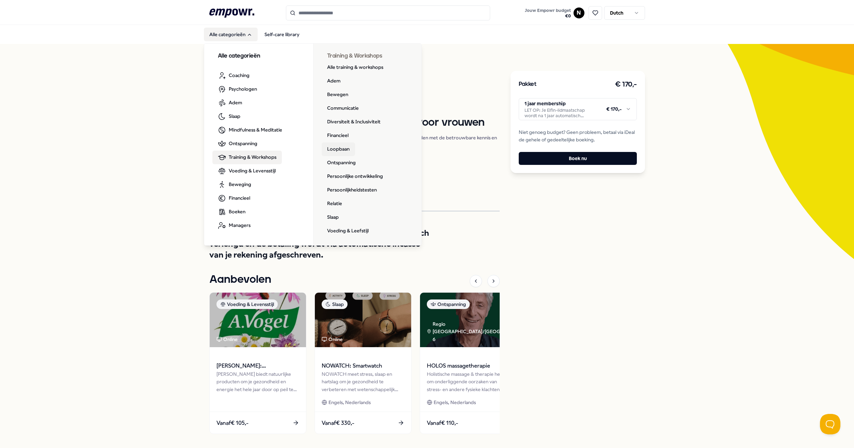
click at [337, 149] on link "Loopbaan" at bounding box center [338, 149] width 33 height 14
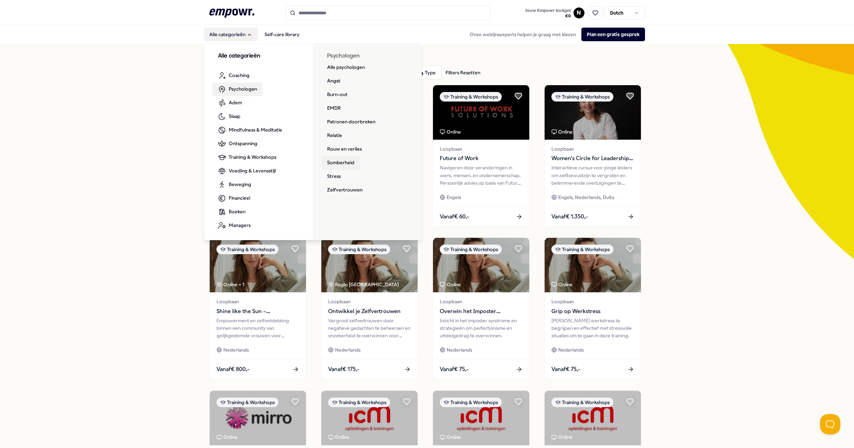
click at [341, 162] on link "Somberheid" at bounding box center [341, 163] width 38 height 14
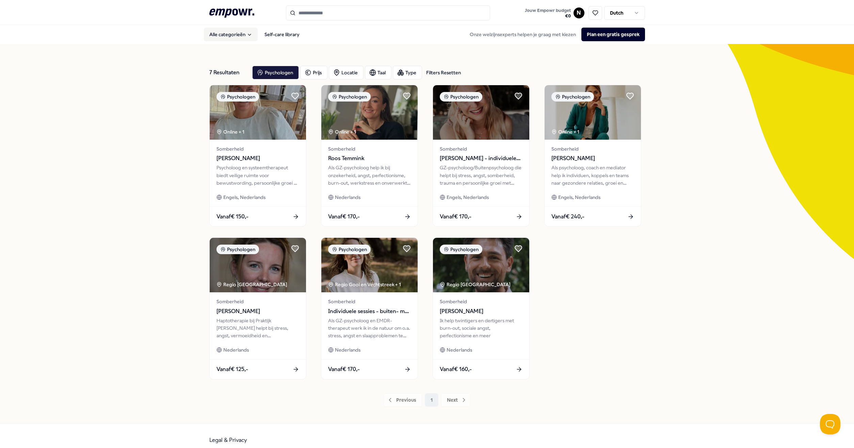
scroll to position [9, 0]
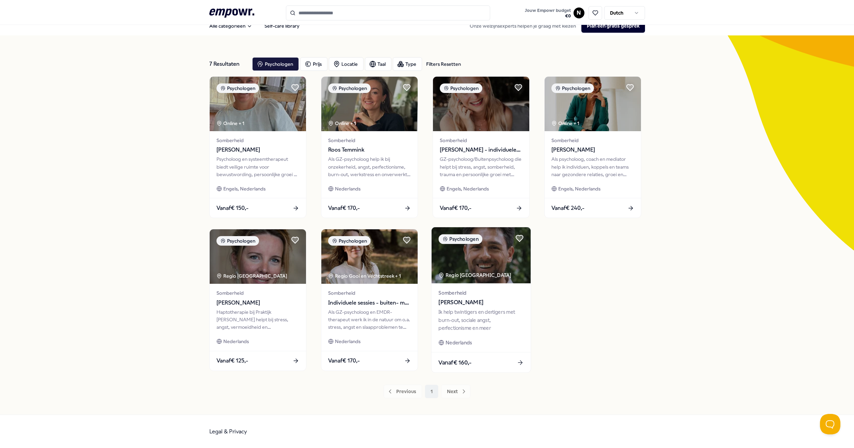
click at [516, 358] on div "Vanaf € 160,-" at bounding box center [480, 362] width 99 height 20
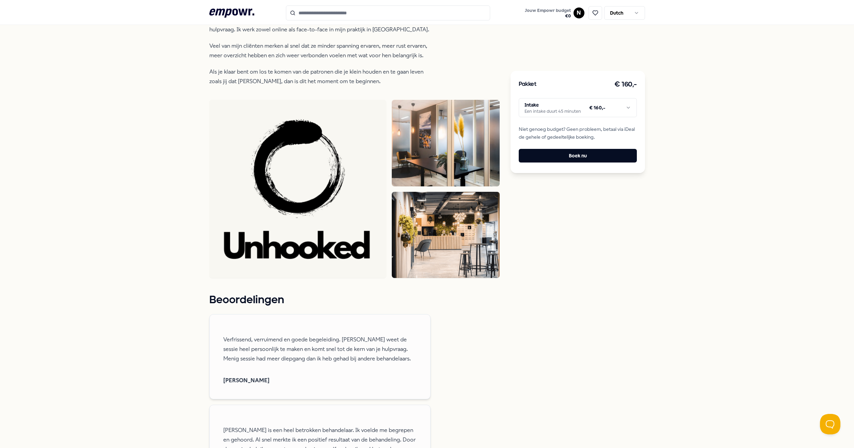
scroll to position [203, 0]
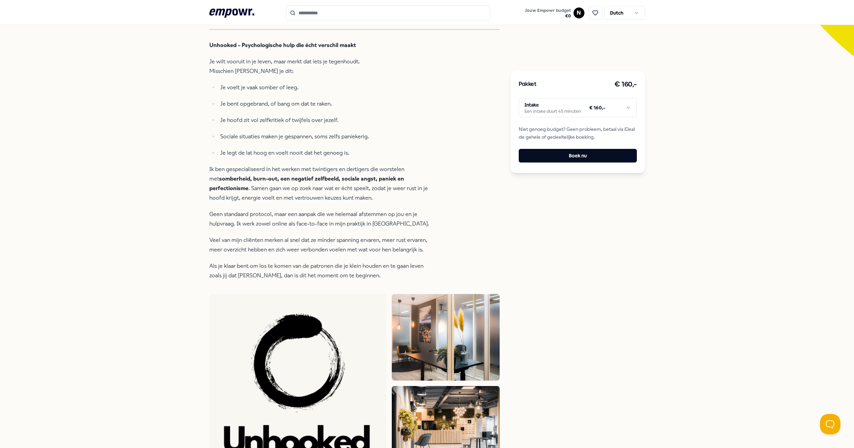
click at [555, 111] on html ".empowr-logo_svg__cls-1{fill:#03032f} Jouw Empowr budget € 0 N Dutch Alle categ…" at bounding box center [427, 224] width 854 height 448
click at [308, 176] on html ".empowr-logo_svg__cls-1{fill:#03032f} Jouw Empowr budget € 0 N Dutch Alle categ…" at bounding box center [427, 224] width 854 height 448
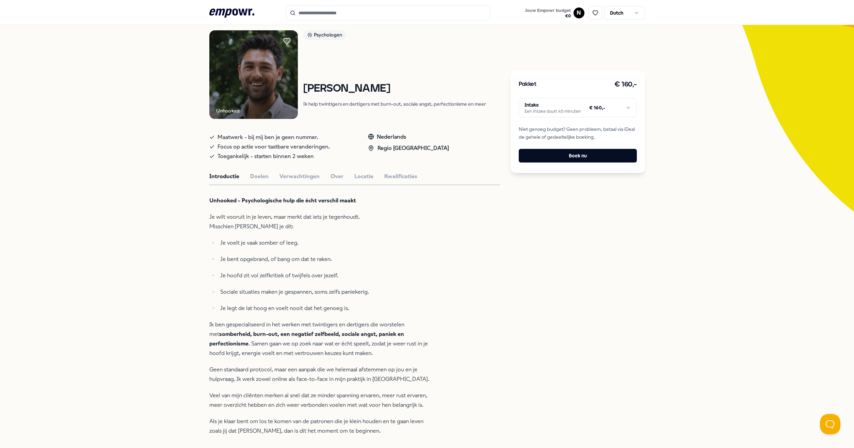
scroll to position [0, 0]
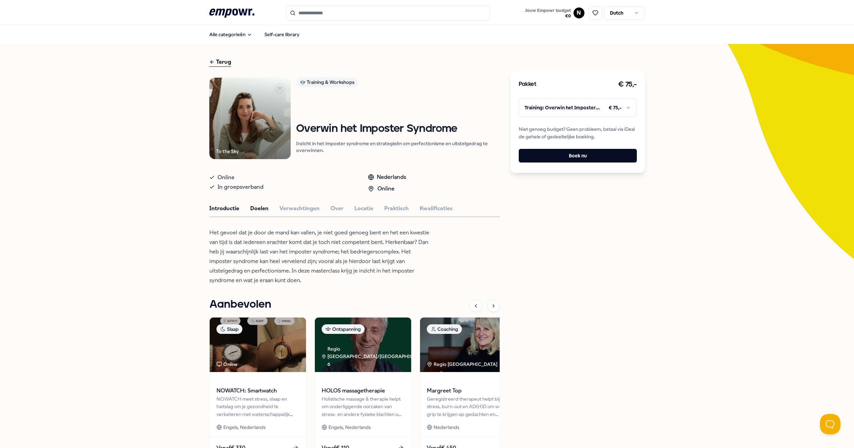
click at [254, 206] on button "Doelen" at bounding box center [259, 208] width 18 height 9
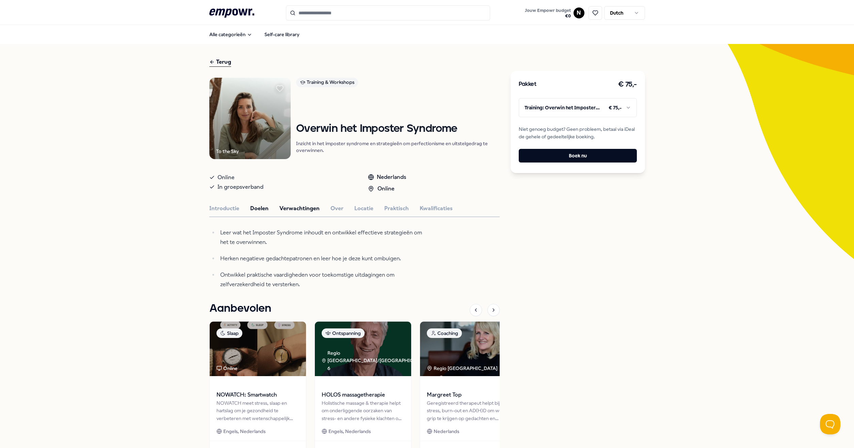
click at [293, 208] on button "Verwachtingen" at bounding box center [300, 208] width 40 height 9
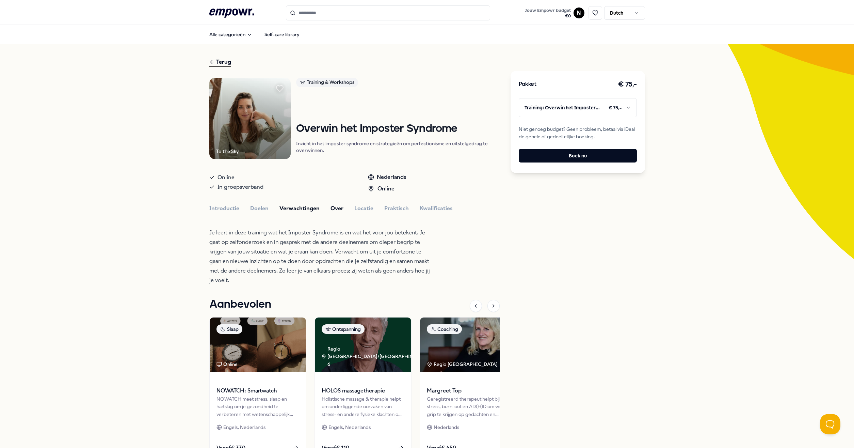
click at [331, 210] on button "Over" at bounding box center [337, 208] width 13 height 9
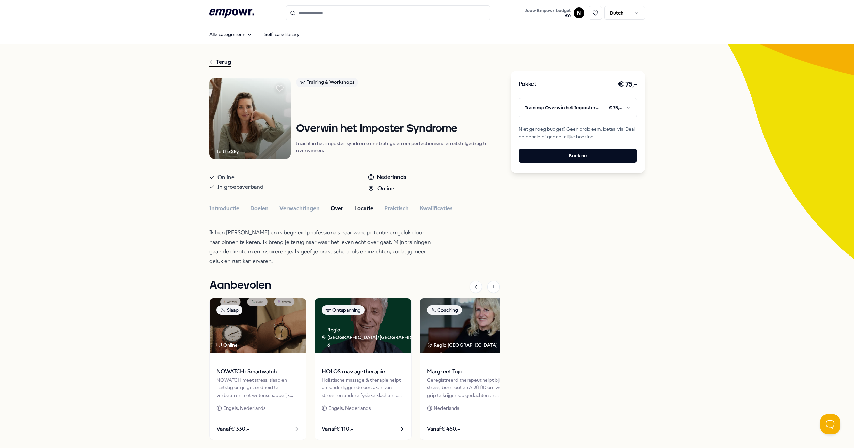
click at [357, 208] on button "Locatie" at bounding box center [363, 208] width 19 height 9
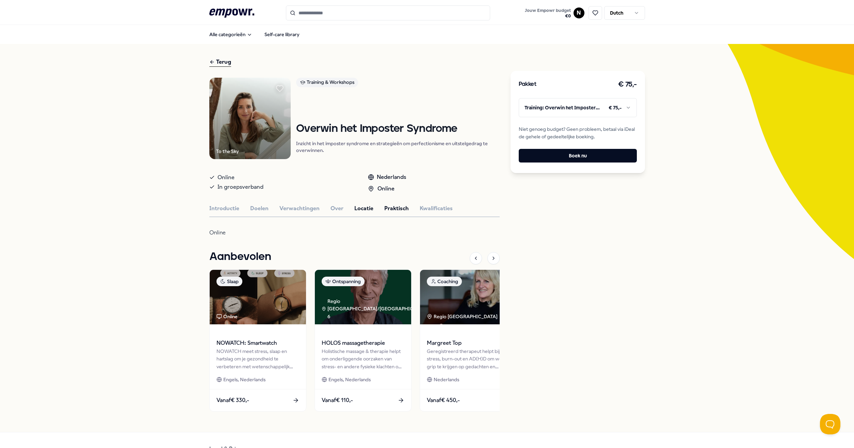
click at [387, 207] on button "Praktisch" at bounding box center [396, 208] width 25 height 9
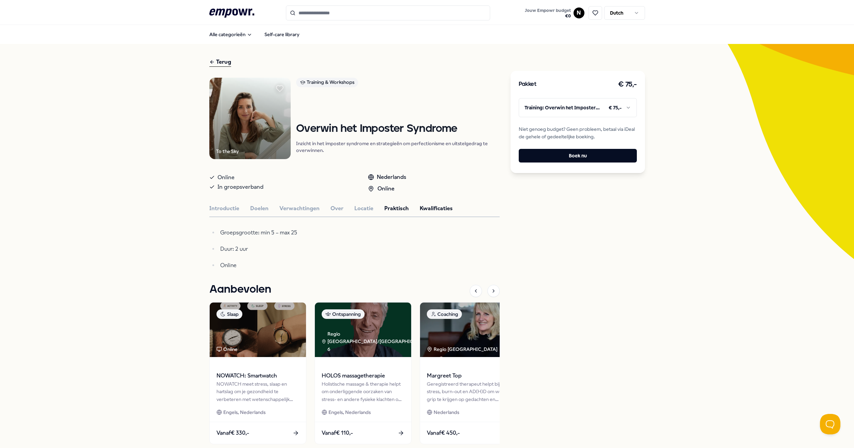
click at [435, 207] on button "Kwalificaties" at bounding box center [436, 208] width 33 height 9
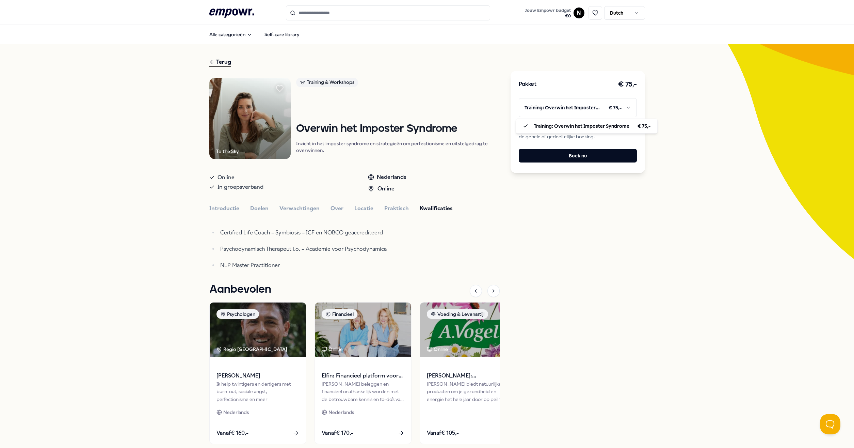
click at [565, 110] on html ".empowr-logo_svg__cls-1{fill:#03032f} Jouw Empowr budget € 0 N Dutch Alle categ…" at bounding box center [427, 224] width 854 height 448
click at [242, 114] on img at bounding box center [250, 119] width 82 height 82
click at [331, 209] on button "Over" at bounding box center [337, 208] width 13 height 9
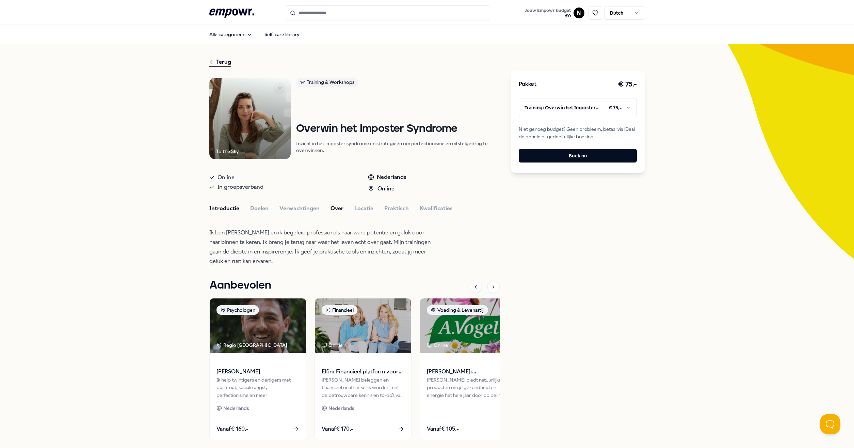
click at [219, 209] on button "Introductie" at bounding box center [224, 208] width 30 height 9
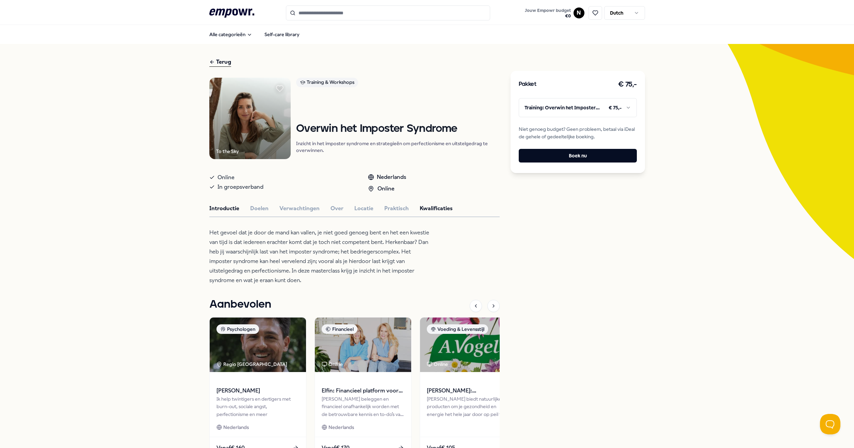
click at [429, 206] on button "Kwalificaties" at bounding box center [436, 208] width 33 height 9
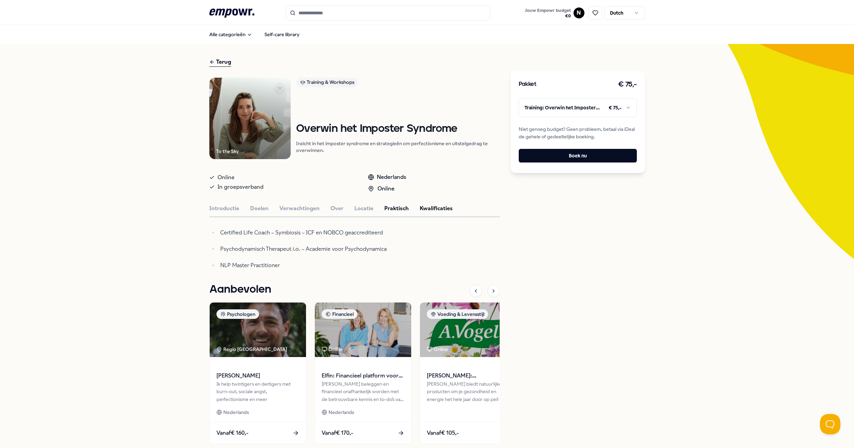
click at [390, 209] on button "Praktisch" at bounding box center [396, 208] width 25 height 9
click at [356, 210] on button "Locatie" at bounding box center [363, 208] width 19 height 9
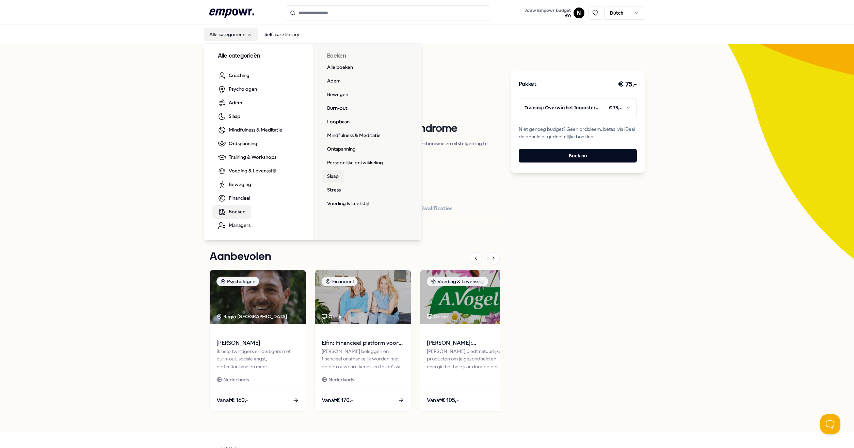
click at [330, 173] on link "Slaap" at bounding box center [333, 177] width 22 height 14
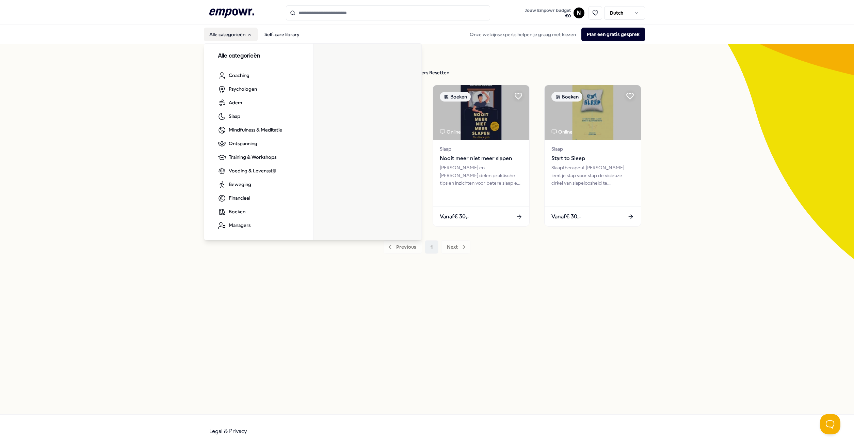
click at [231, 36] on button "Alle categorieën" at bounding box center [231, 35] width 54 height 14
click at [238, 213] on span "Boeken" at bounding box center [237, 211] width 17 height 7
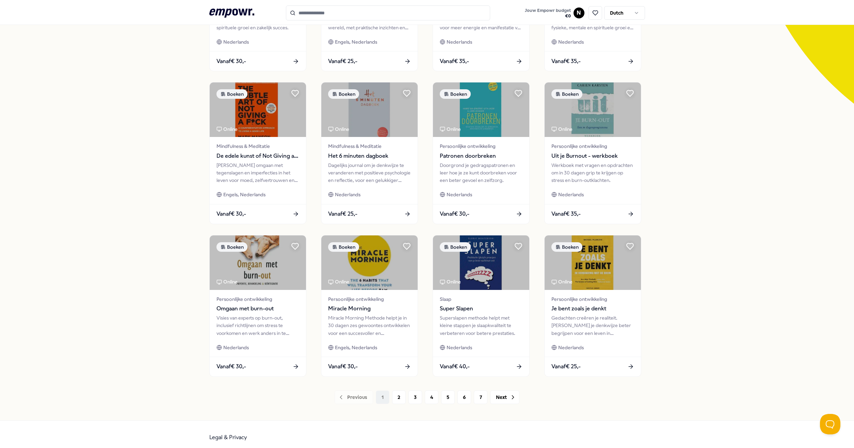
scroll to position [161, 0]
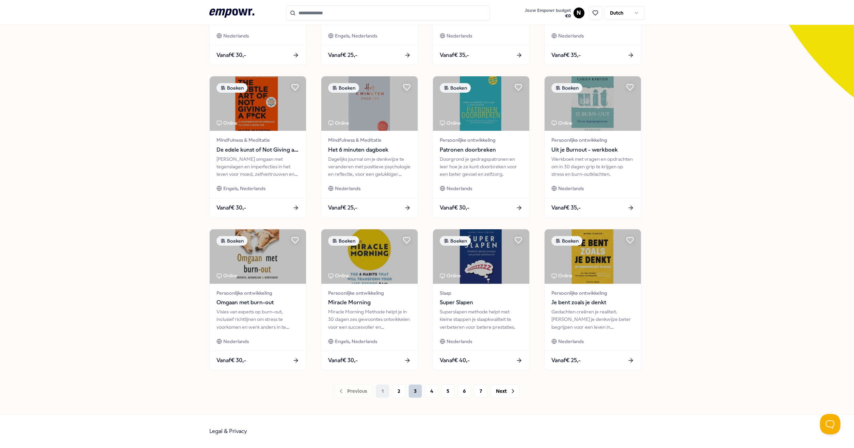
click at [412, 391] on button "3" at bounding box center [416, 391] width 14 height 14
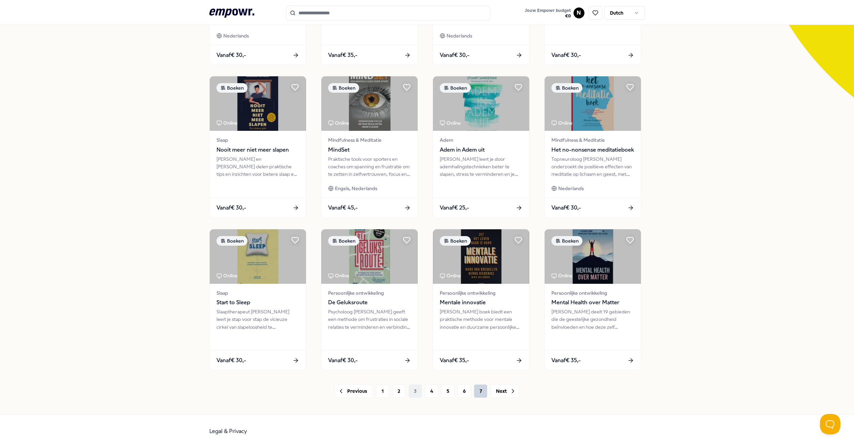
click at [477, 392] on button "7" at bounding box center [481, 391] width 14 height 14
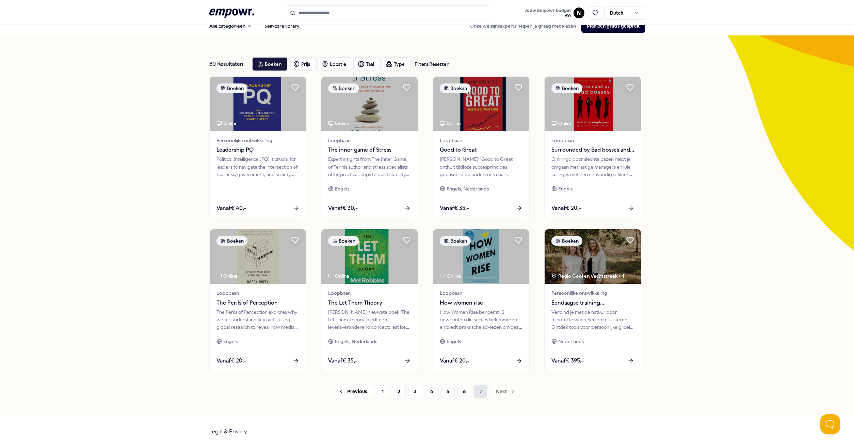
scroll to position [9, 0]
click at [291, 354] on div "Vanaf € 20,-" at bounding box center [257, 362] width 99 height 20
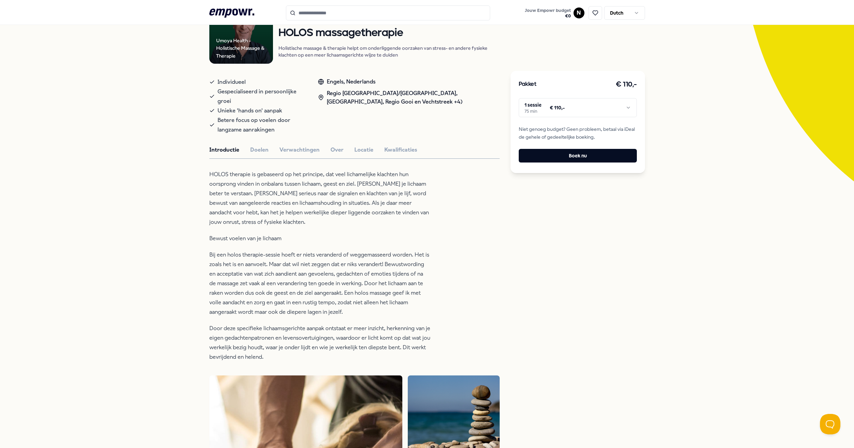
scroll to position [39, 0]
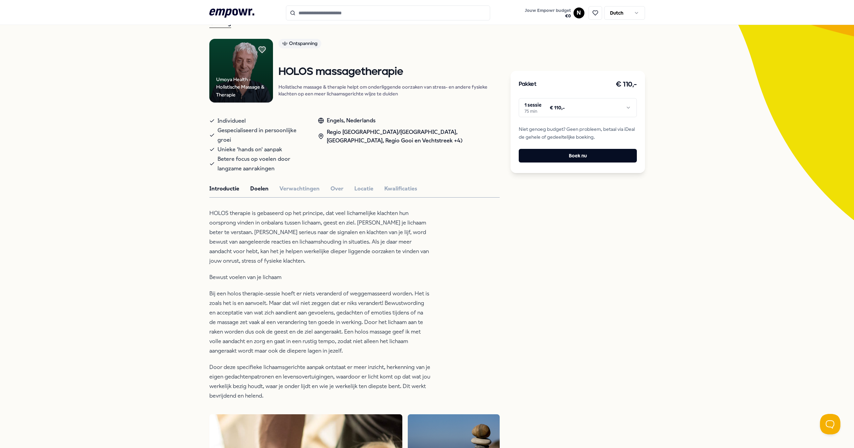
click at [251, 184] on button "Doelen" at bounding box center [259, 188] width 18 height 9
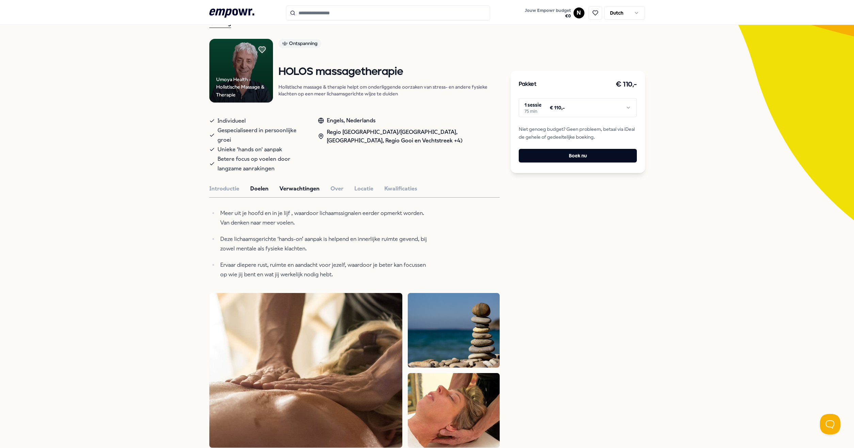
click at [292, 184] on button "Verwachtingen" at bounding box center [300, 188] width 40 height 9
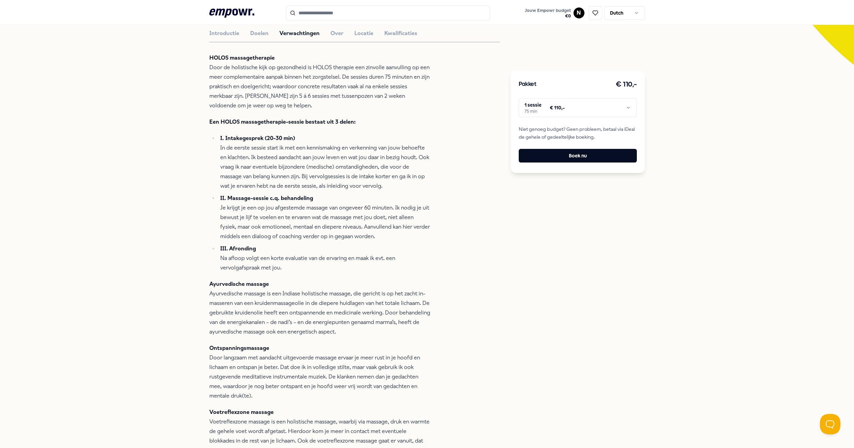
scroll to position [233, 0]
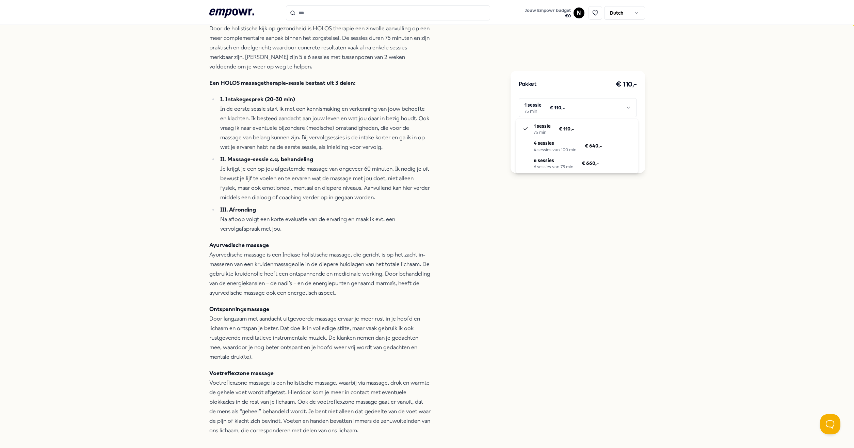
click at [554, 112] on html ".empowr-logo_svg__cls-1{fill:#03032f} Jouw Empowr budget € 0 N Dutch Alle categ…" at bounding box center [427, 224] width 854 height 448
click at [285, 238] on html ".empowr-logo_svg__cls-1{fill:#03032f} Jouw Empowr budget € 0 N Dutch Alle categ…" at bounding box center [427, 224] width 854 height 448
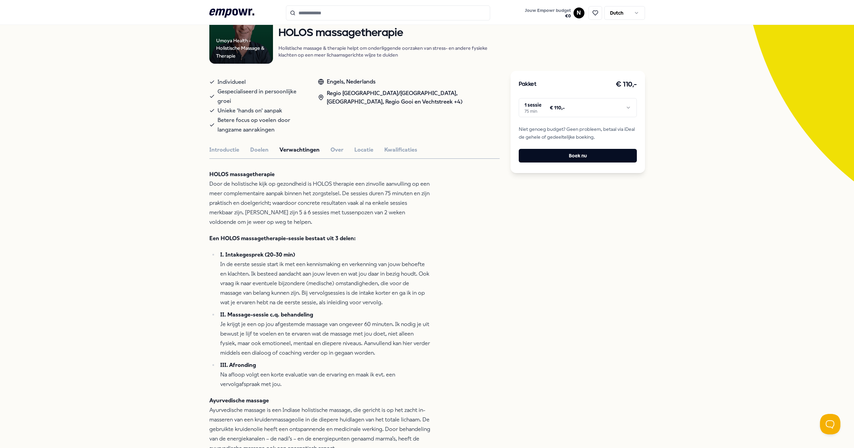
scroll to position [39, 0]
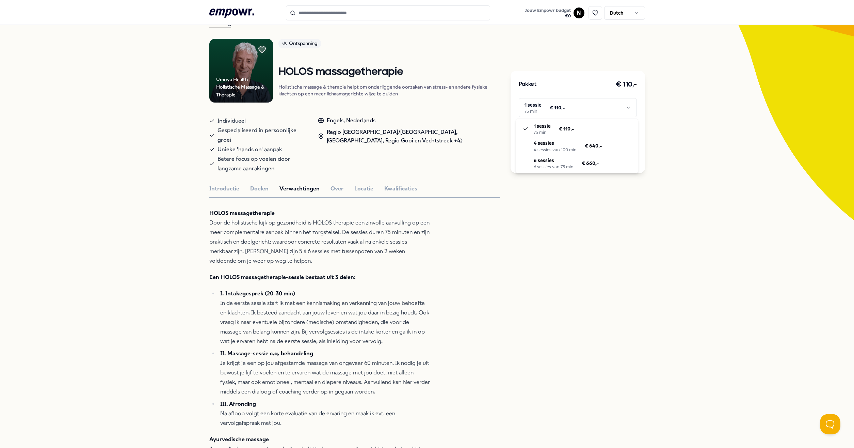
click at [597, 116] on html ".empowr-logo_svg__cls-1{fill:#03032f} Jouw Empowr budget € 0 N Dutch Alle categ…" at bounding box center [427, 224] width 854 height 448
click at [720, 120] on html ".empowr-logo_svg__cls-1{fill:#03032f} Jouw Empowr budget € 0 N Dutch Alle categ…" at bounding box center [427, 224] width 854 height 448
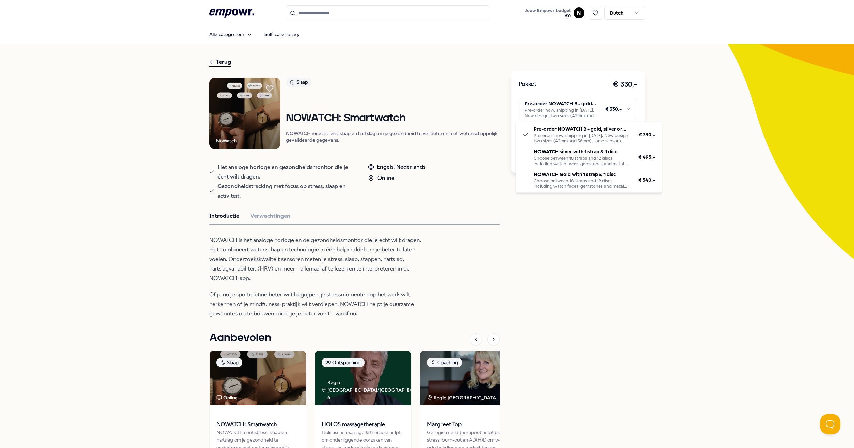
click at [547, 107] on html ".empowr-logo_svg__cls-1{fill:#03032f} Jouw Empowr budget € 0 N Dutch Alle categ…" at bounding box center [427, 224] width 854 height 448
click at [409, 253] on html ".empowr-logo_svg__cls-1{fill:#03032f} Jouw Empowr budget € 0 N Dutch Alle categ…" at bounding box center [427, 224] width 854 height 448
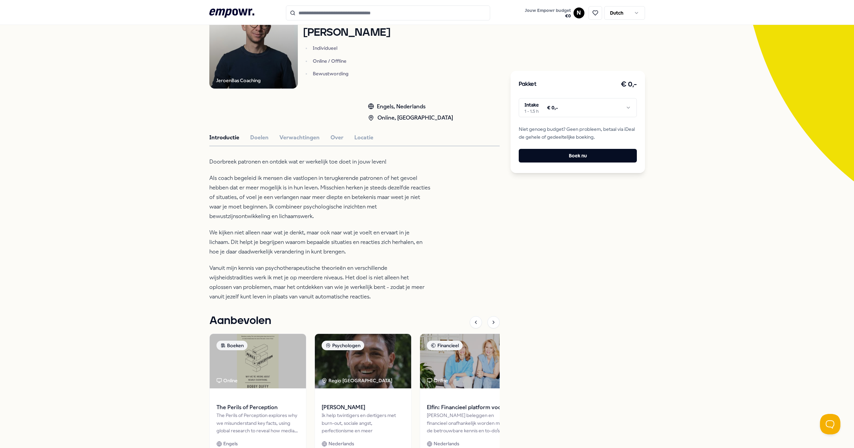
scroll to position [116, 0]
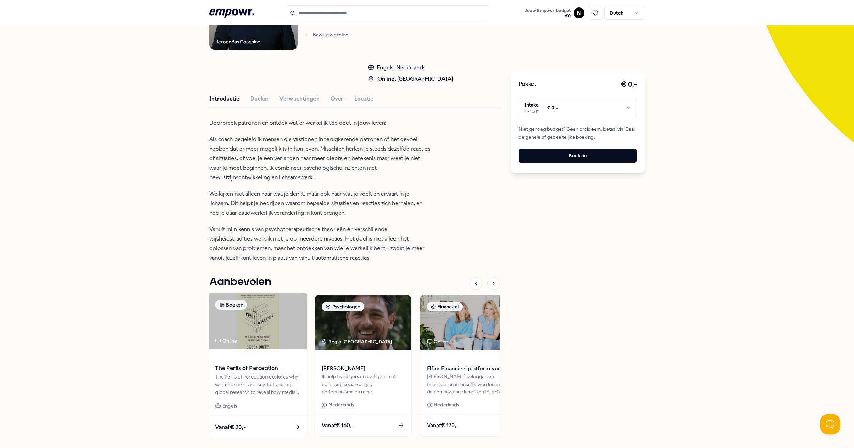
click at [245, 396] on div "The Perils of Perception explores why we misunderstand key facts, using global …" at bounding box center [257, 384] width 85 height 23
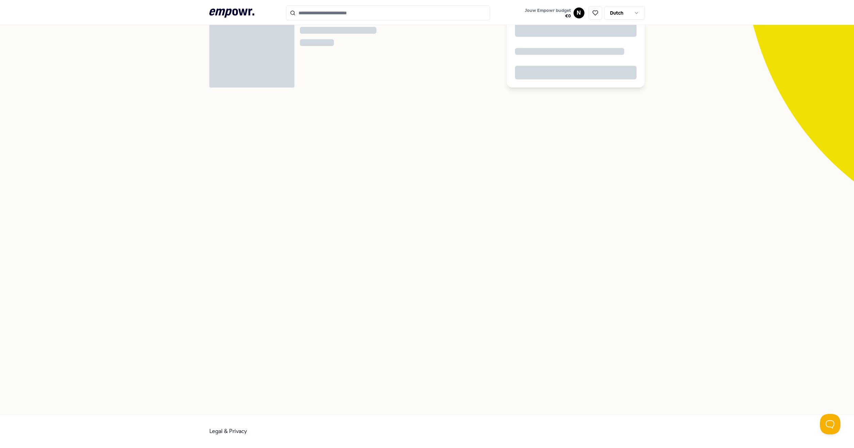
scroll to position [44, 0]
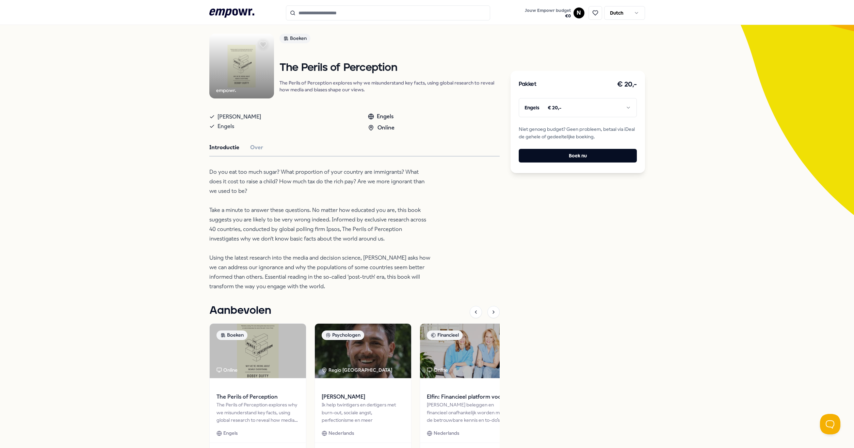
click at [274, 220] on p "Do you eat too much sugar? What proportion of your country are immigrants? What…" at bounding box center [319, 229] width 221 height 124
drag, startPoint x: 281, startPoint y: 210, endPoint x: 273, endPoint y: 222, distance: 14.1
click at [273, 222] on p "Do you eat too much sugar? What proportion of your country are immigrants? What…" at bounding box center [319, 229] width 221 height 124
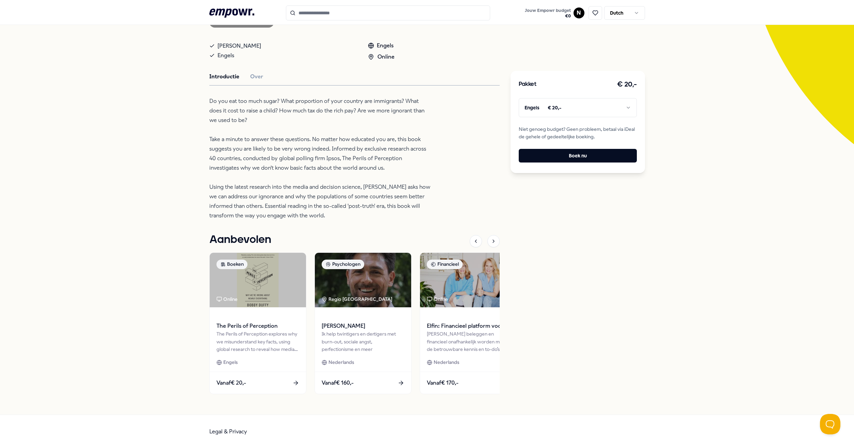
scroll to position [0, 0]
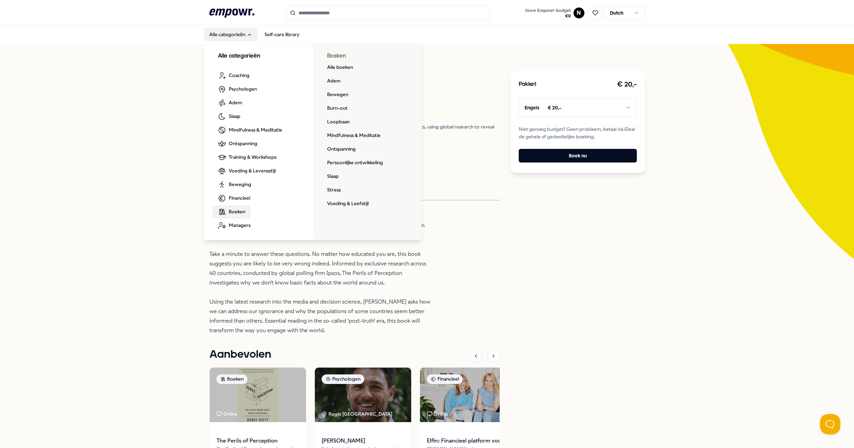
click at [232, 212] on span "Boeken" at bounding box center [237, 211] width 17 height 7
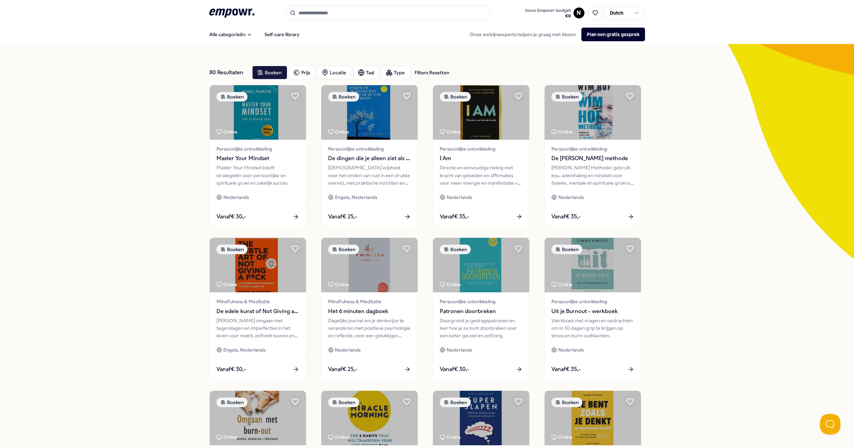
click at [85, 215] on div "80 Resultaten Filters Resetten Boeken Prijs Locatie Taal Type Filters Resetten …" at bounding box center [427, 309] width 854 height 531
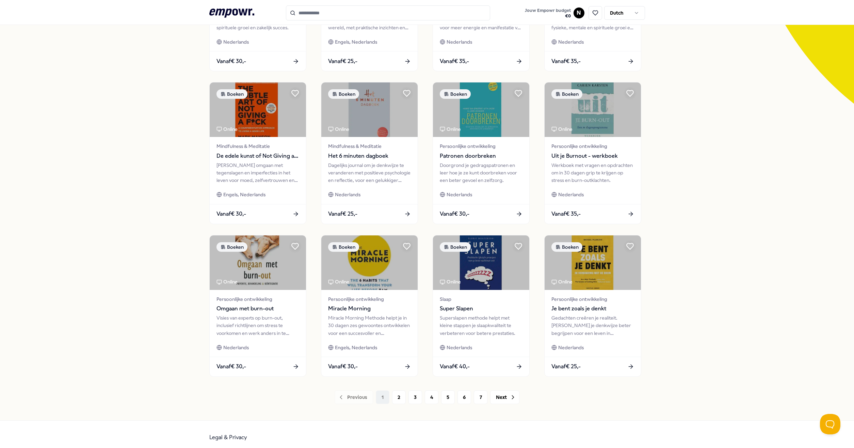
scroll to position [161, 0]
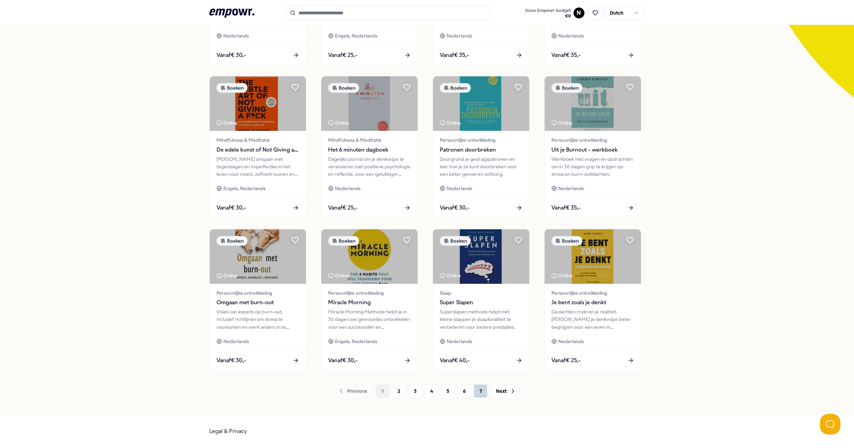
click at [477, 393] on button "7" at bounding box center [481, 391] width 14 height 14
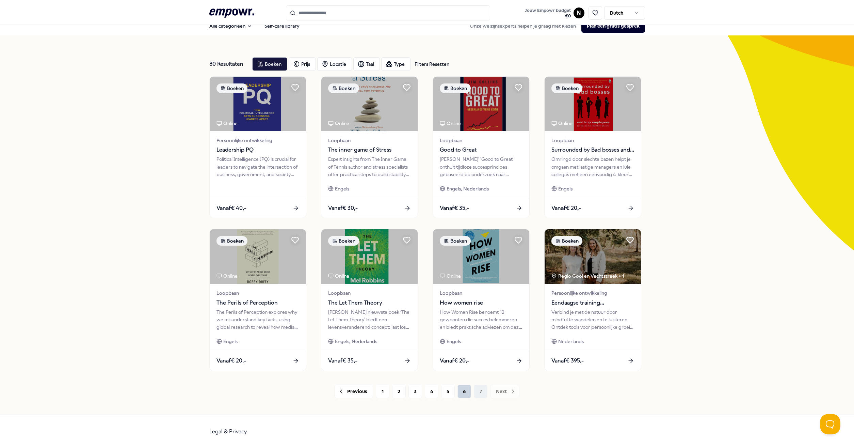
click at [459, 392] on button "6" at bounding box center [465, 391] width 14 height 14
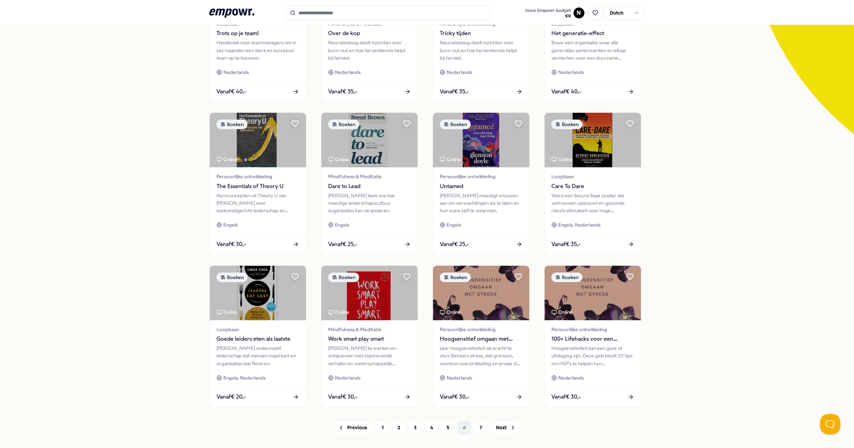
scroll to position [161, 0]
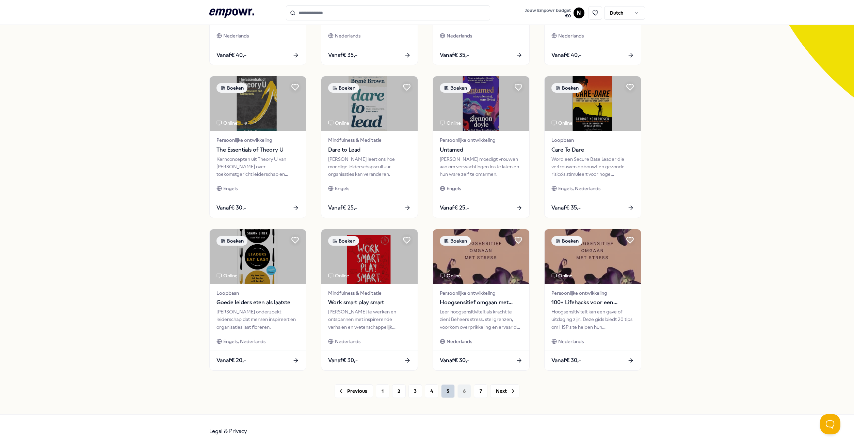
click at [445, 393] on button "5" at bounding box center [448, 391] width 14 height 14
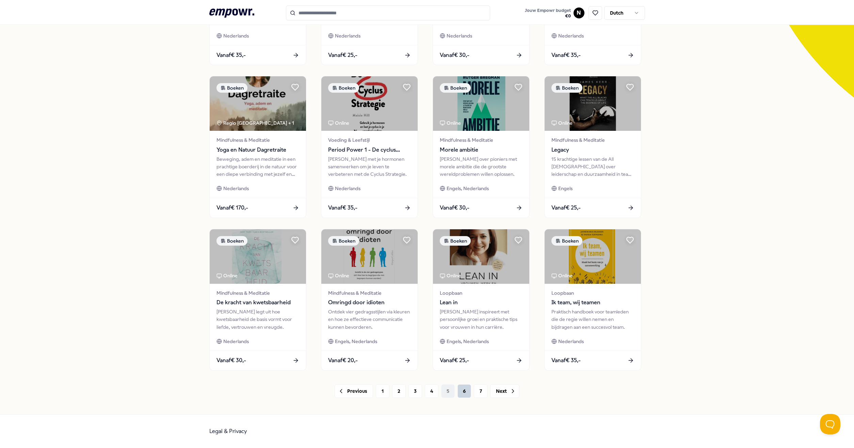
click at [459, 391] on button "6" at bounding box center [465, 391] width 14 height 14
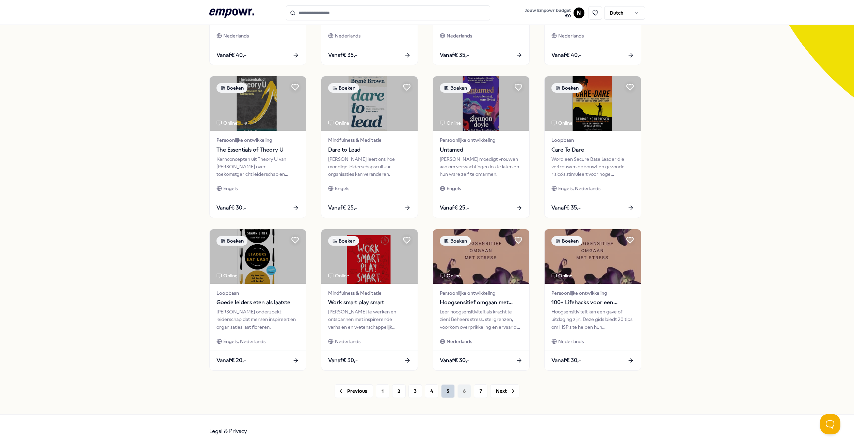
click at [447, 392] on button "5" at bounding box center [448, 391] width 14 height 14
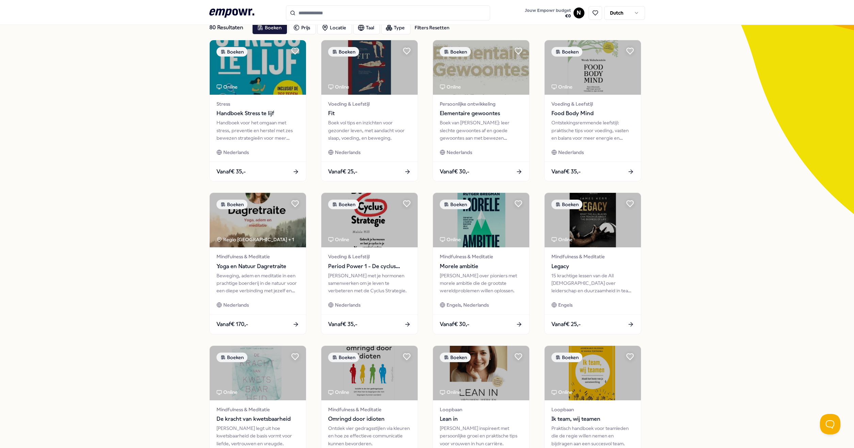
scroll to position [161, 0]
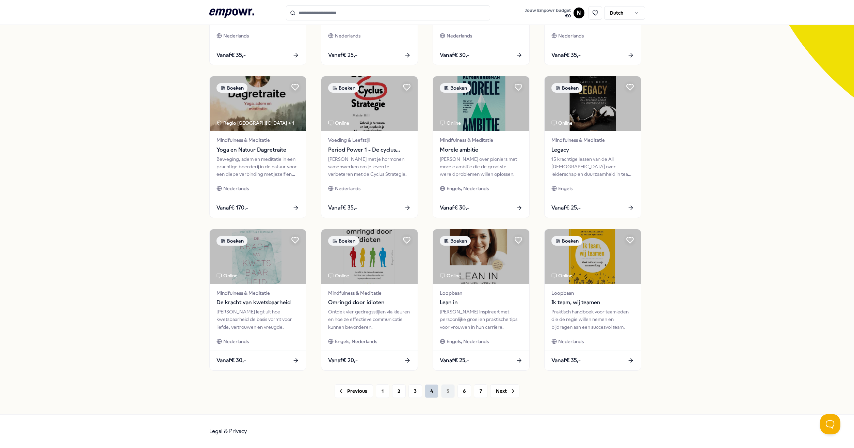
click at [430, 389] on button "4" at bounding box center [432, 391] width 14 height 14
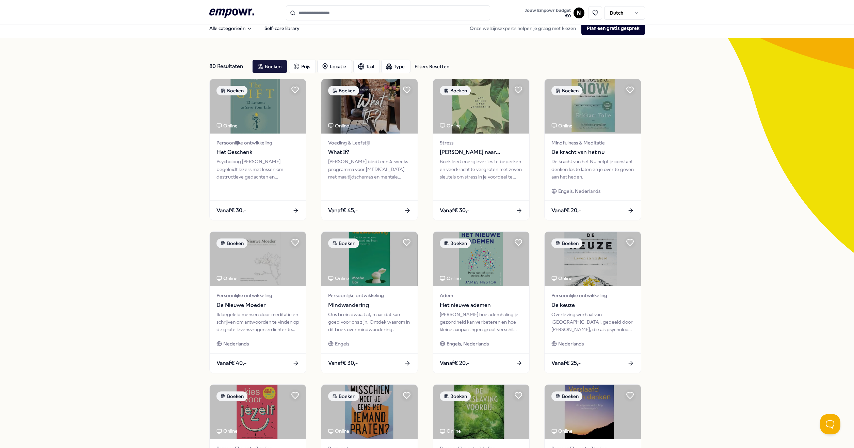
scroll to position [161, 0]
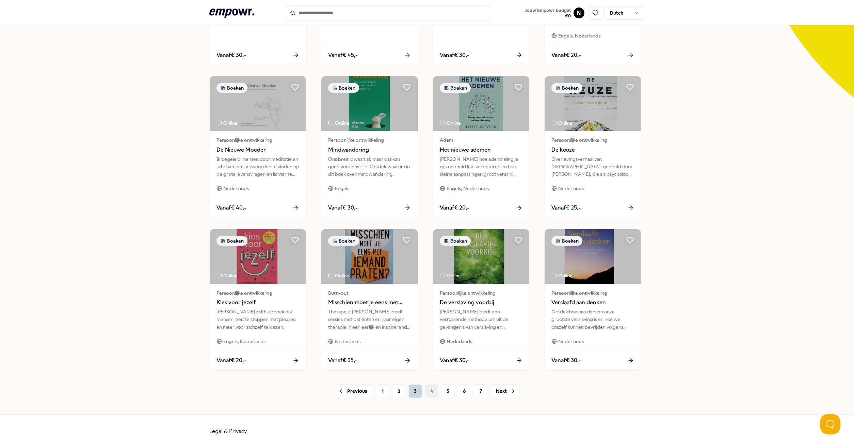
click at [411, 388] on button "3" at bounding box center [416, 391] width 14 height 14
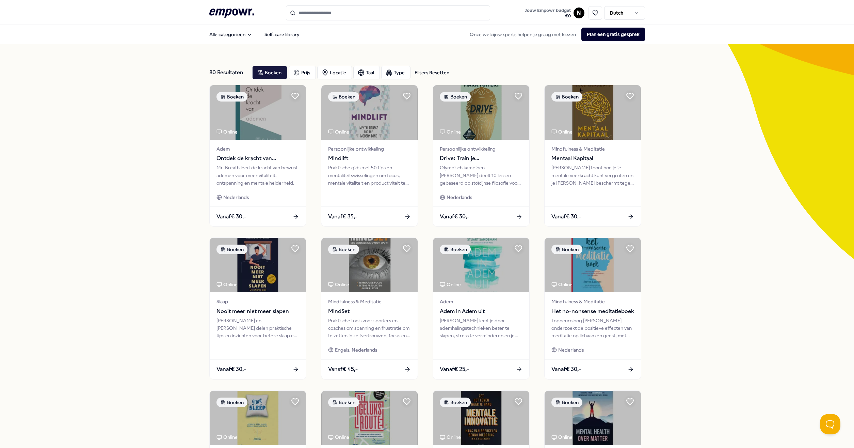
scroll to position [161, 0]
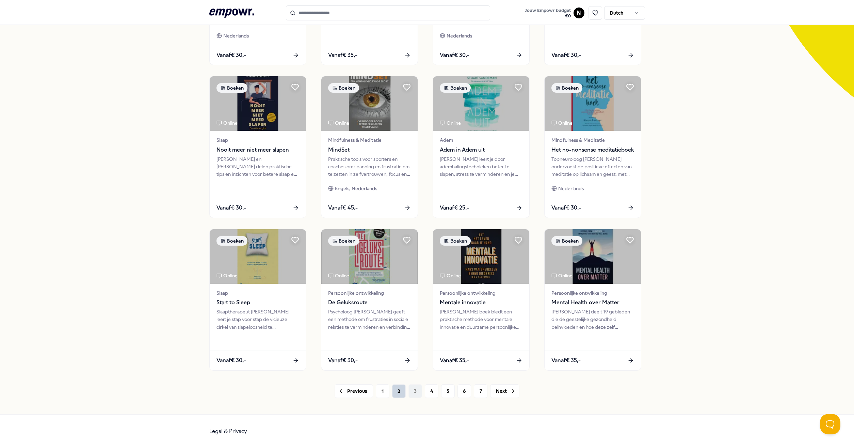
click at [396, 390] on button "2" at bounding box center [399, 391] width 14 height 14
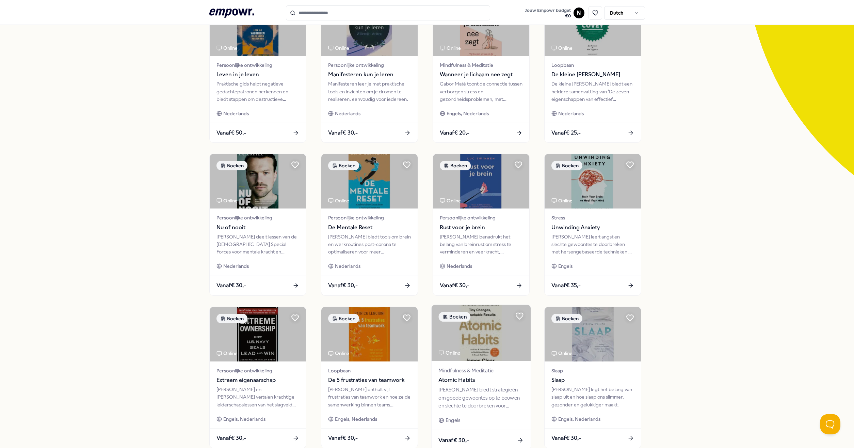
scroll to position [161, 0]
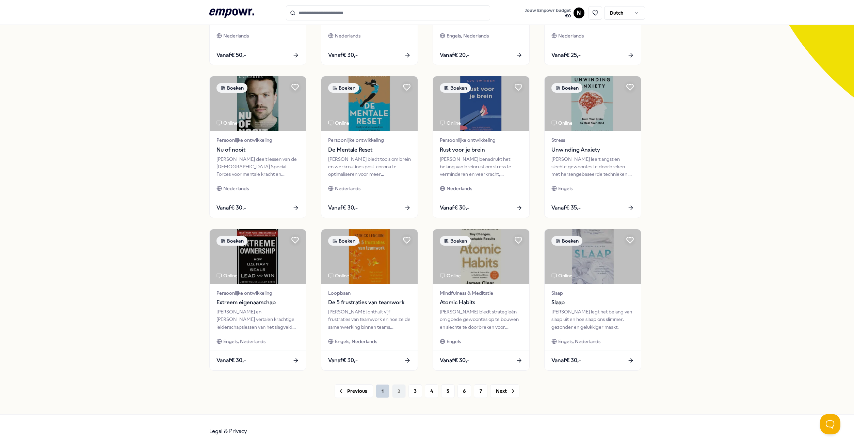
click at [376, 395] on button "1" at bounding box center [383, 391] width 14 height 14
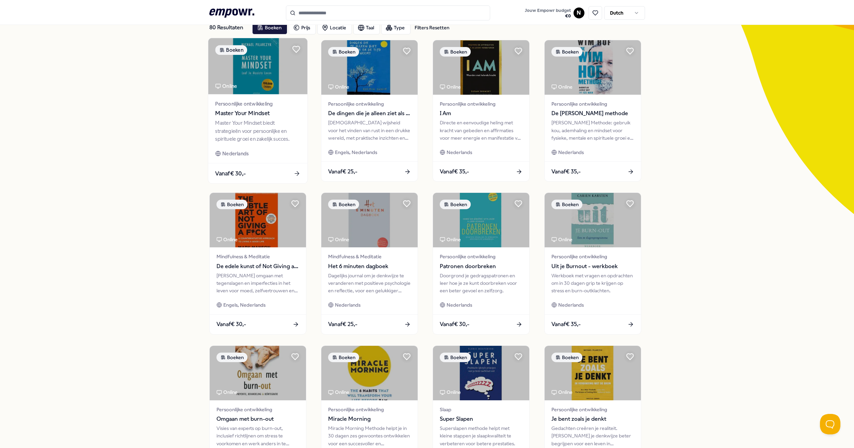
scroll to position [6, 0]
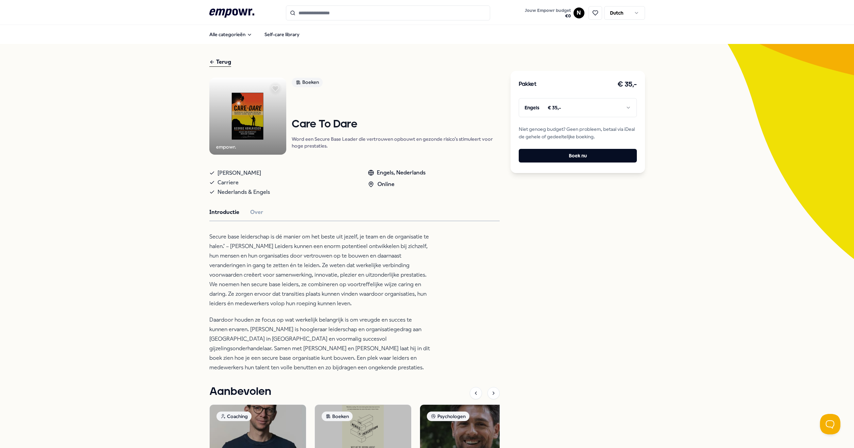
scroll to position [39, 0]
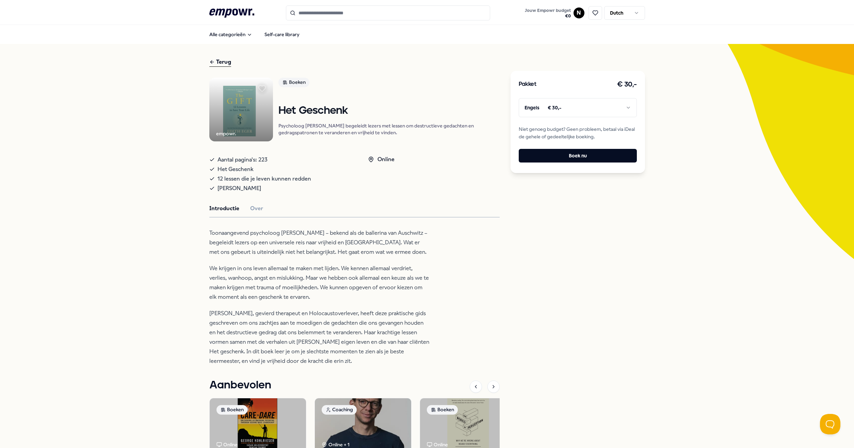
drag, startPoint x: 303, startPoint y: 332, endPoint x: 276, endPoint y: 323, distance: 28.3
click at [303, 332] on p "[PERSON_NAME], gevierd therapeut en Holocaustoverlever, heeft deze praktische g…" at bounding box center [319, 336] width 221 height 57
